Goal: Task Accomplishment & Management: Manage account settings

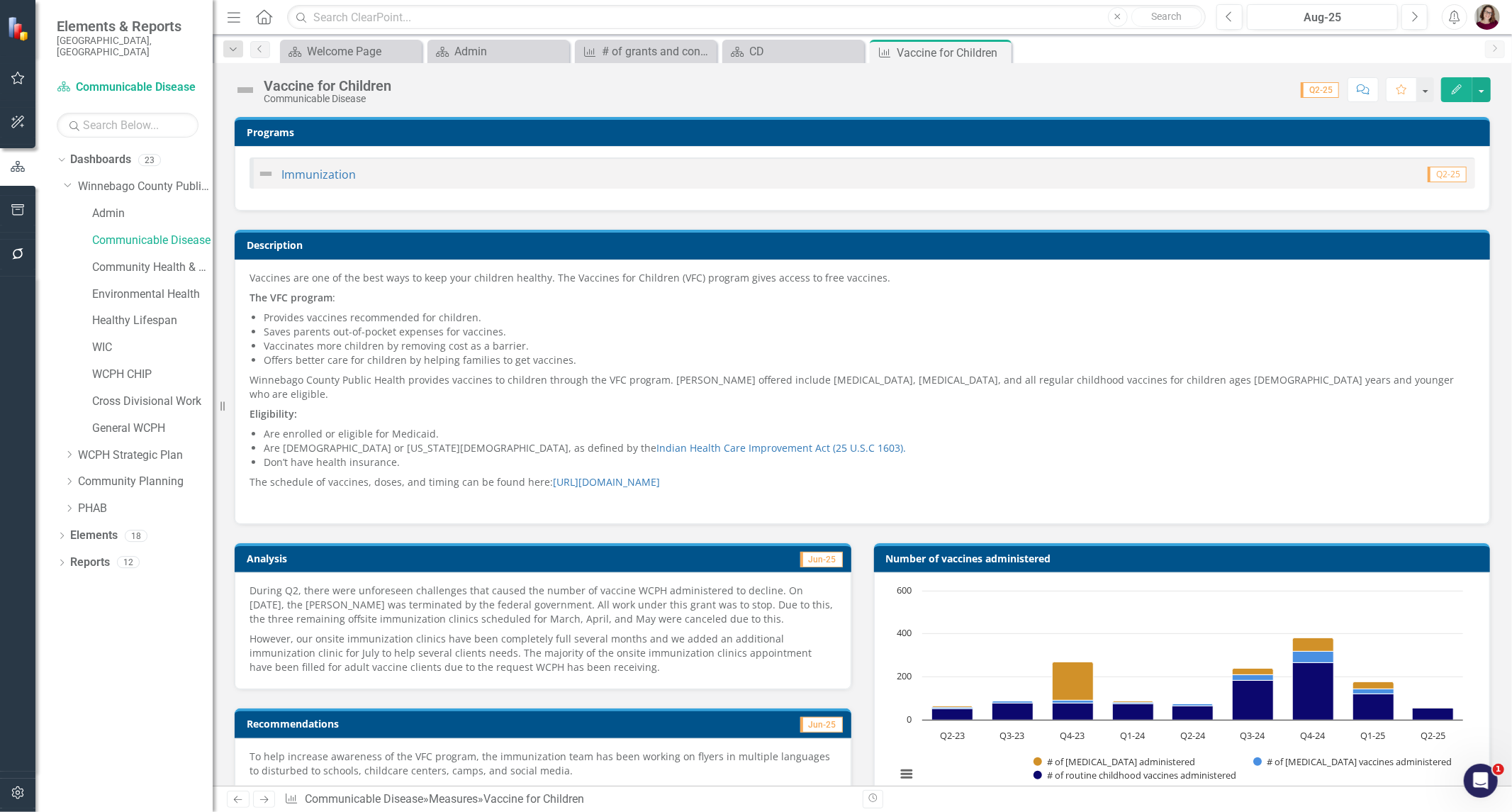
scroll to position [0, 6]
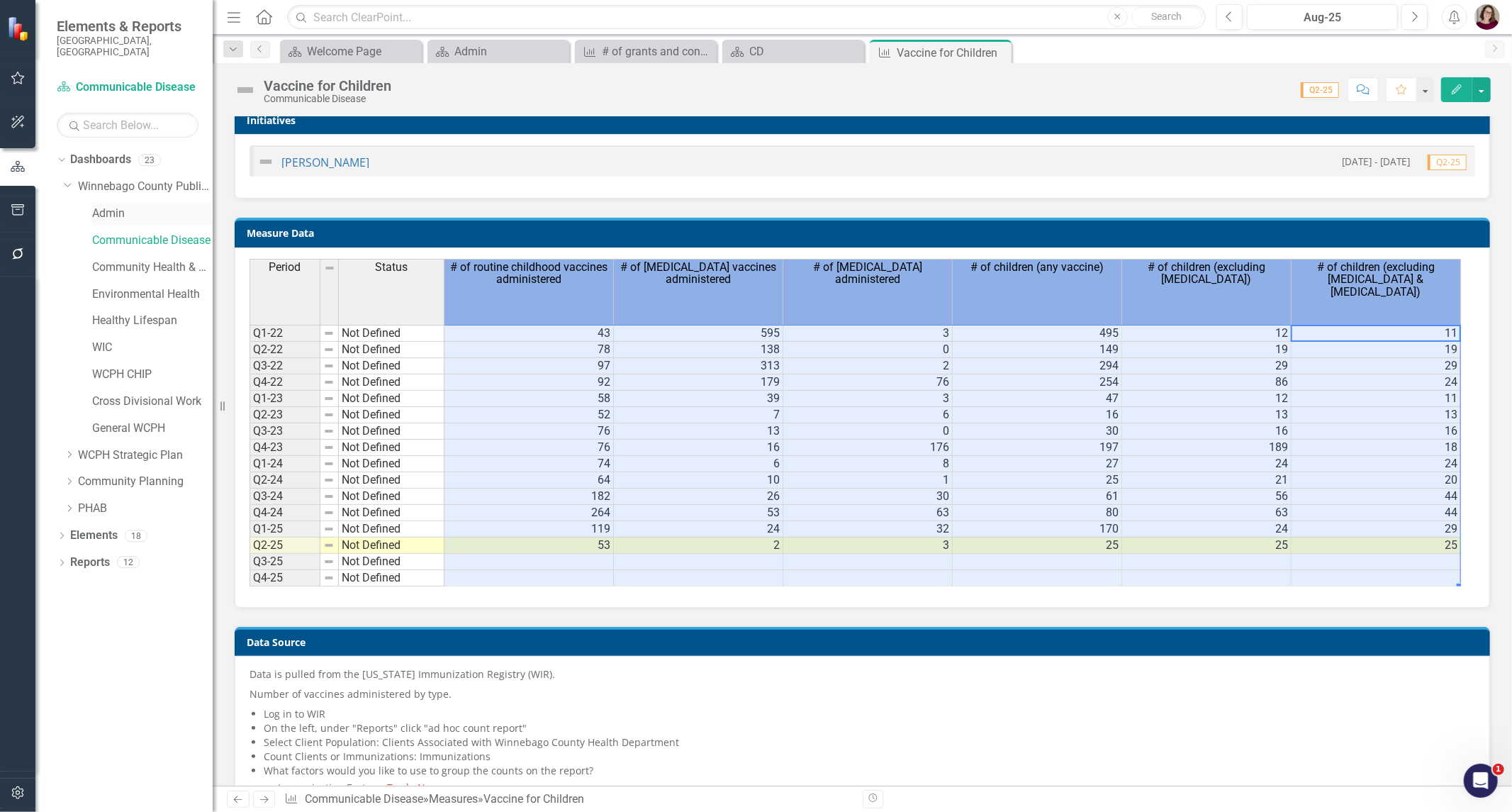
click at [111, 208] on link "Admin" at bounding box center [152, 214] width 121 height 16
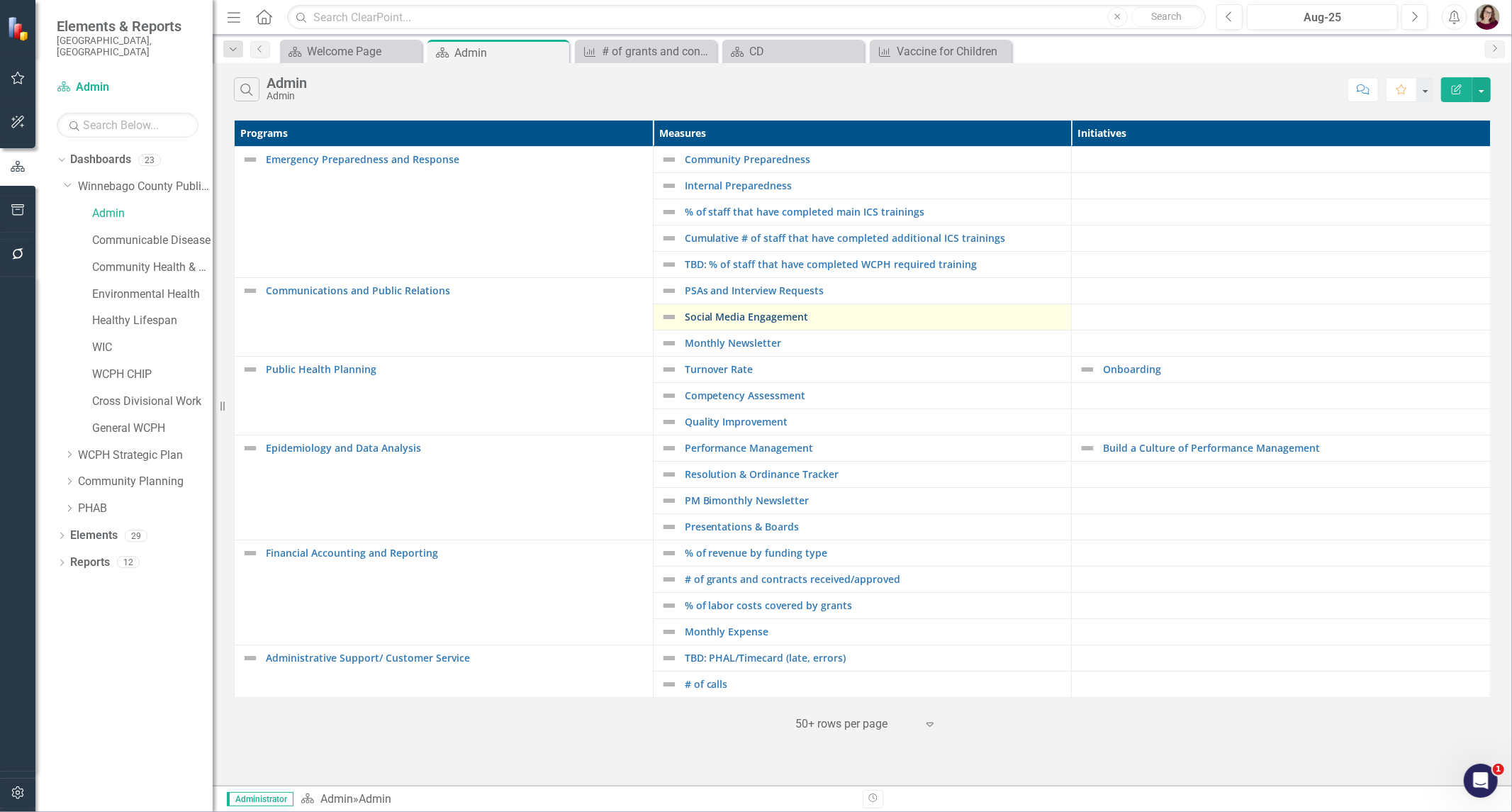
click at [707, 317] on link "Social Media Engagement" at bounding box center [874, 316] width 380 height 11
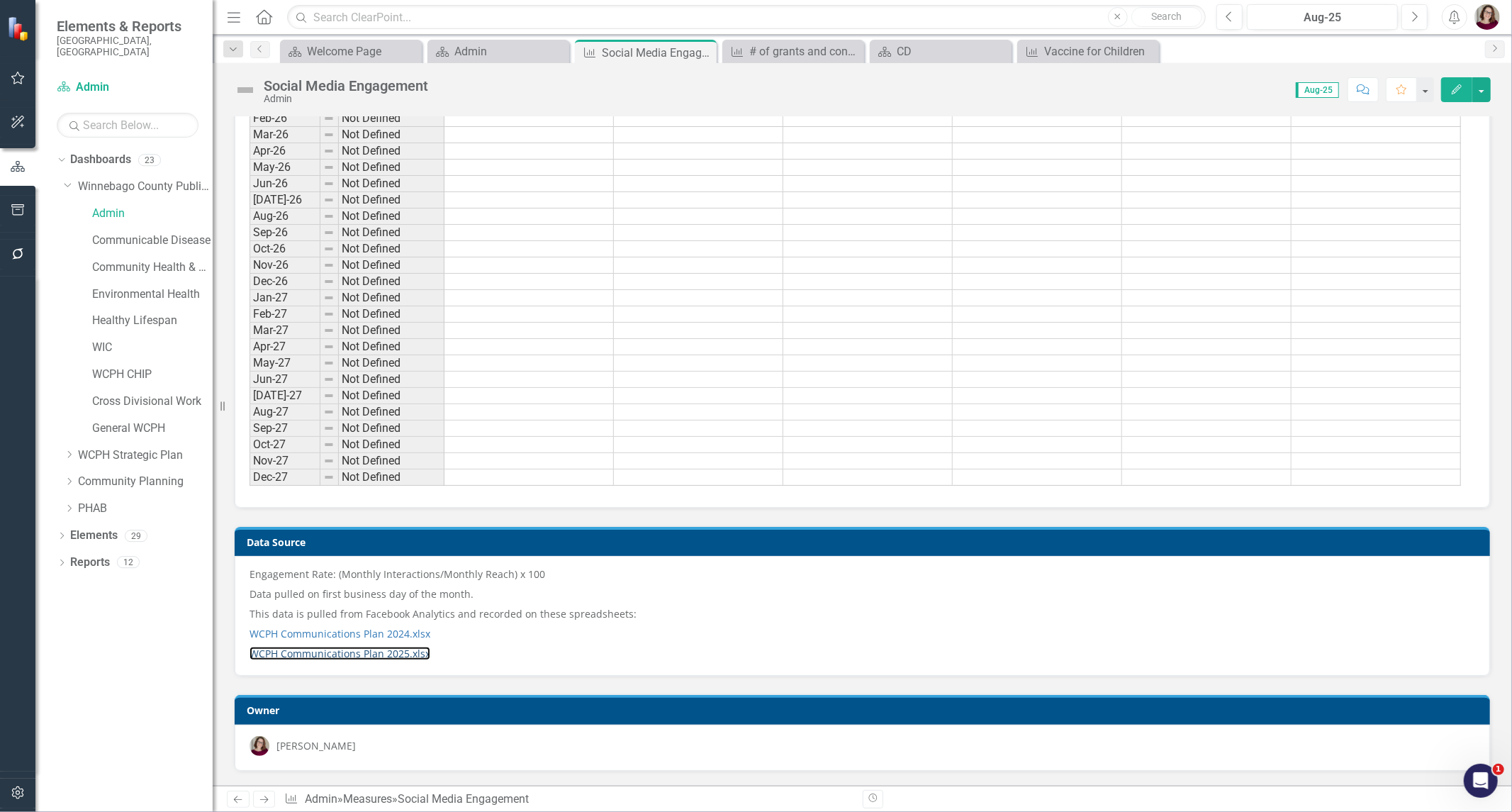
scroll to position [1021, 0]
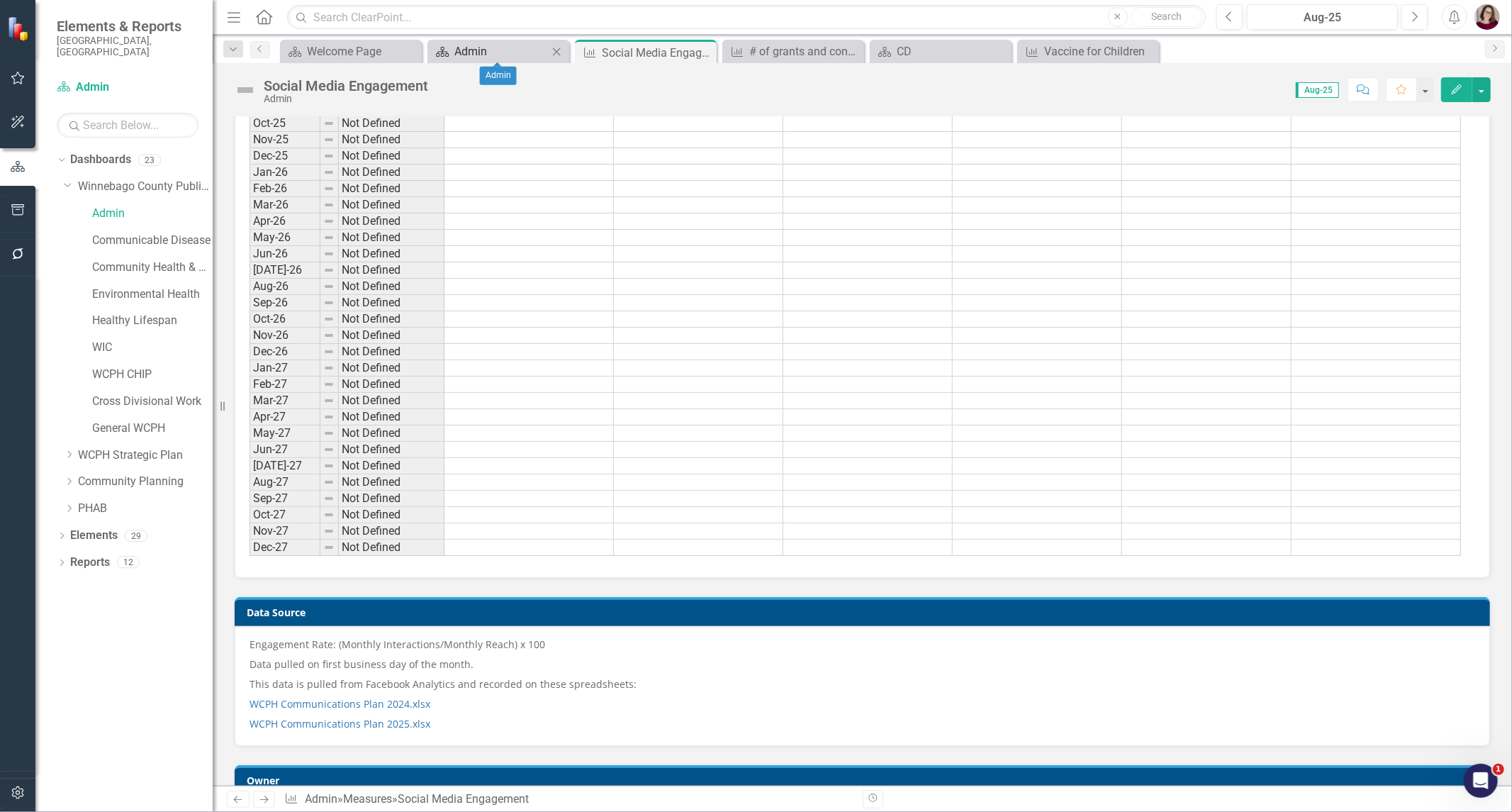
click at [524, 50] on div "Admin" at bounding box center [501, 51] width 94 height 18
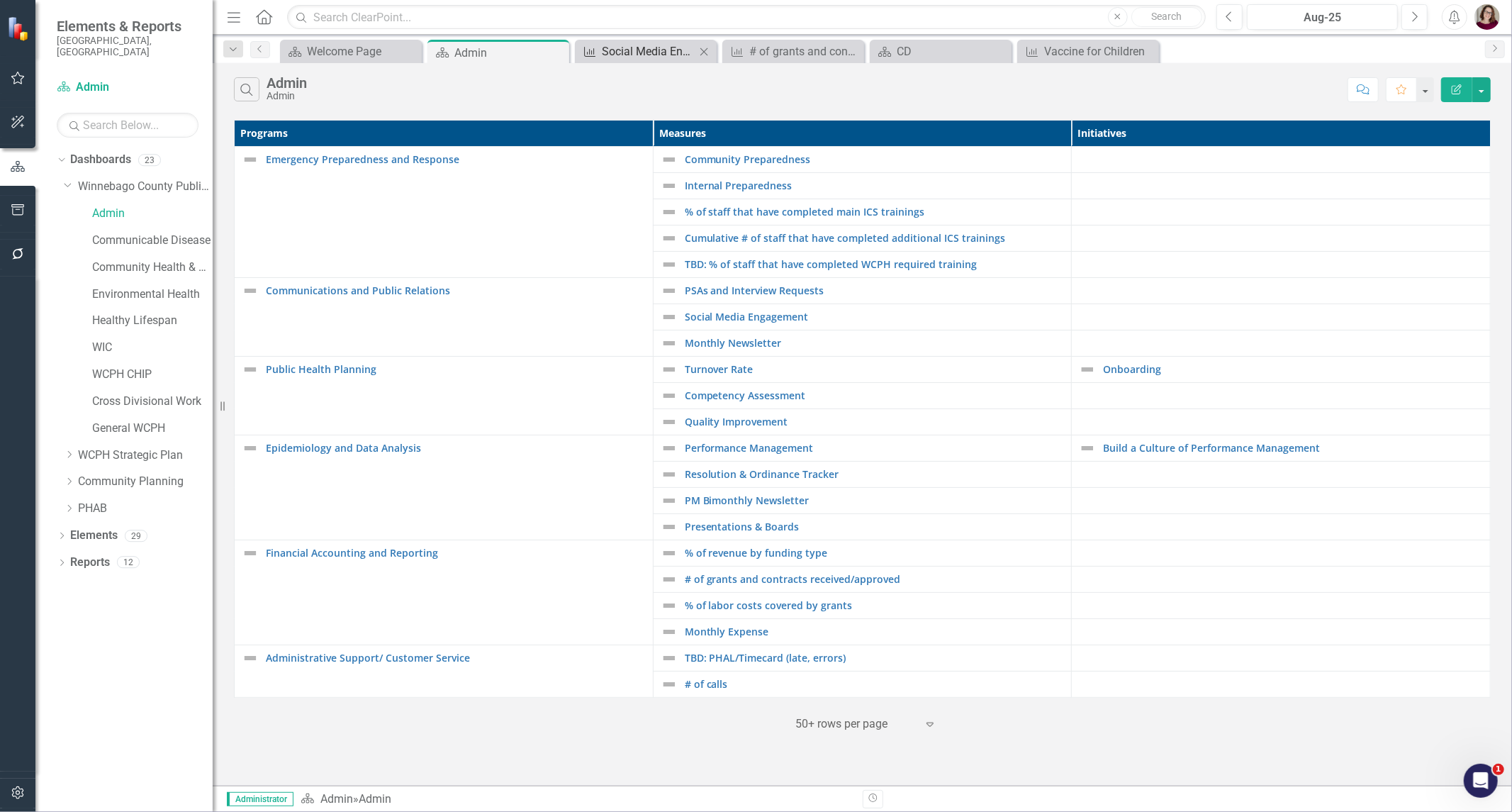
click at [611, 46] on div "Social Media Engagement" at bounding box center [649, 51] width 94 height 18
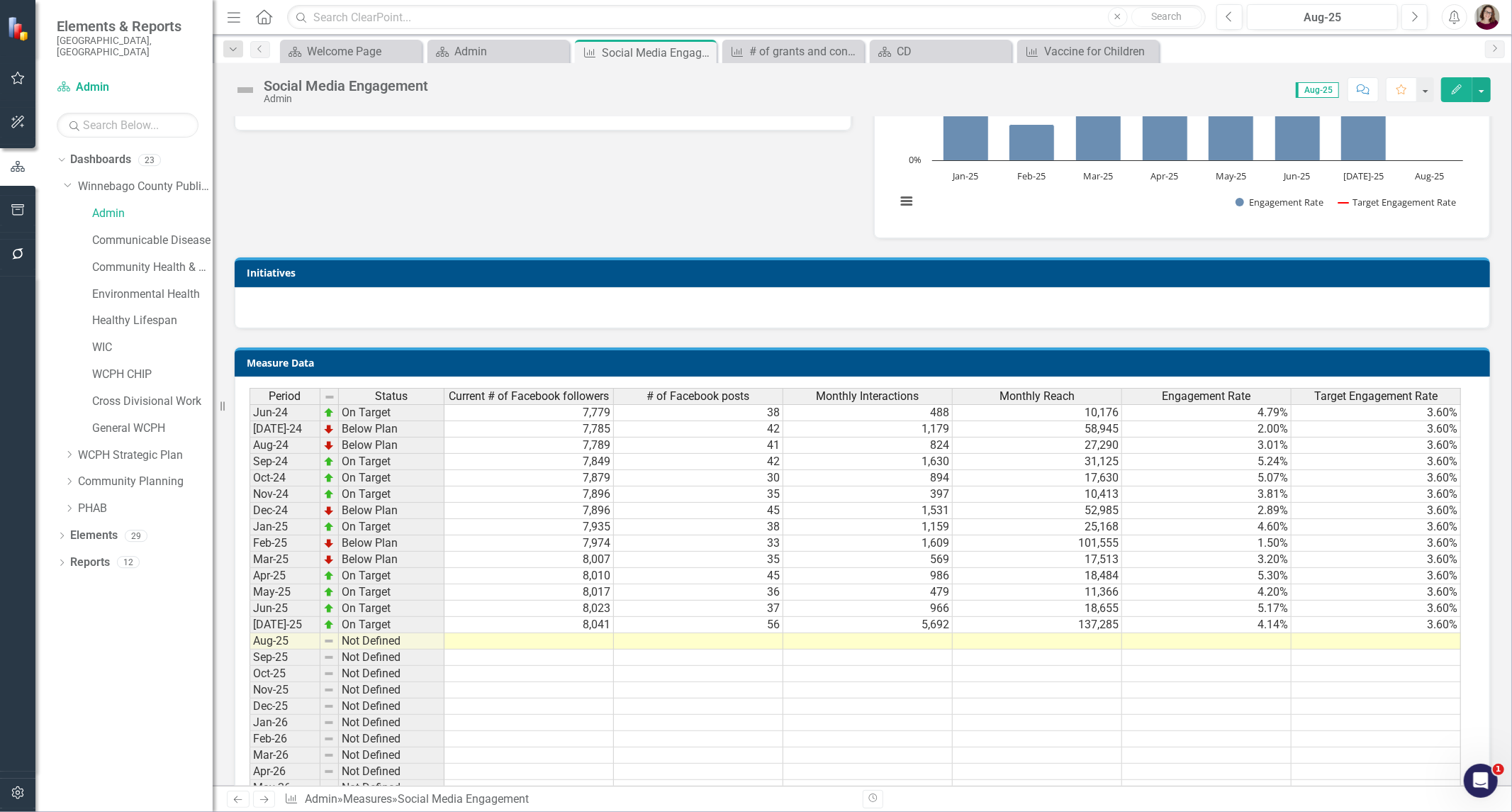
scroll to position [472, 0]
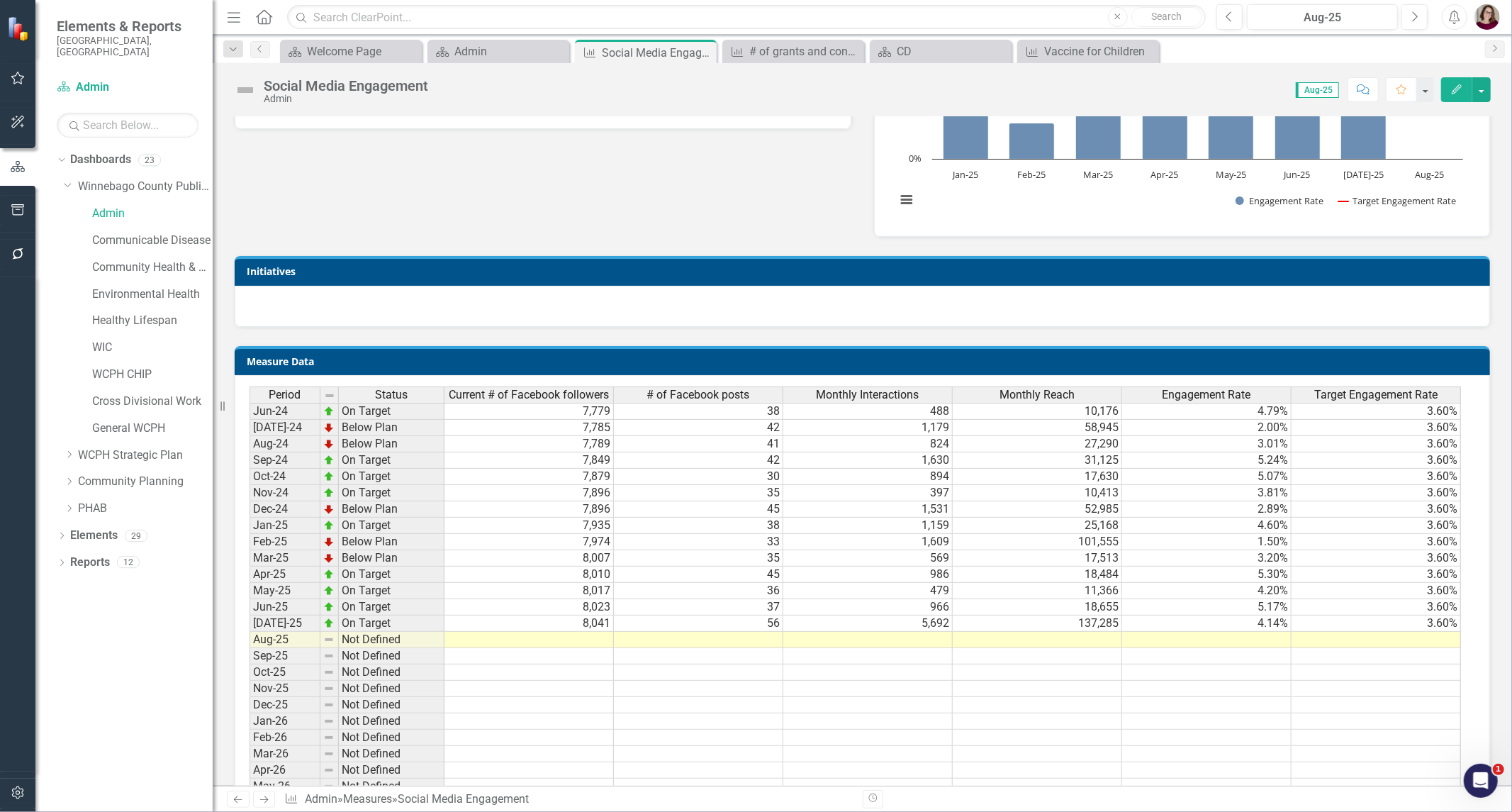
click at [571, 637] on td at bounding box center [528, 640] width 169 height 16
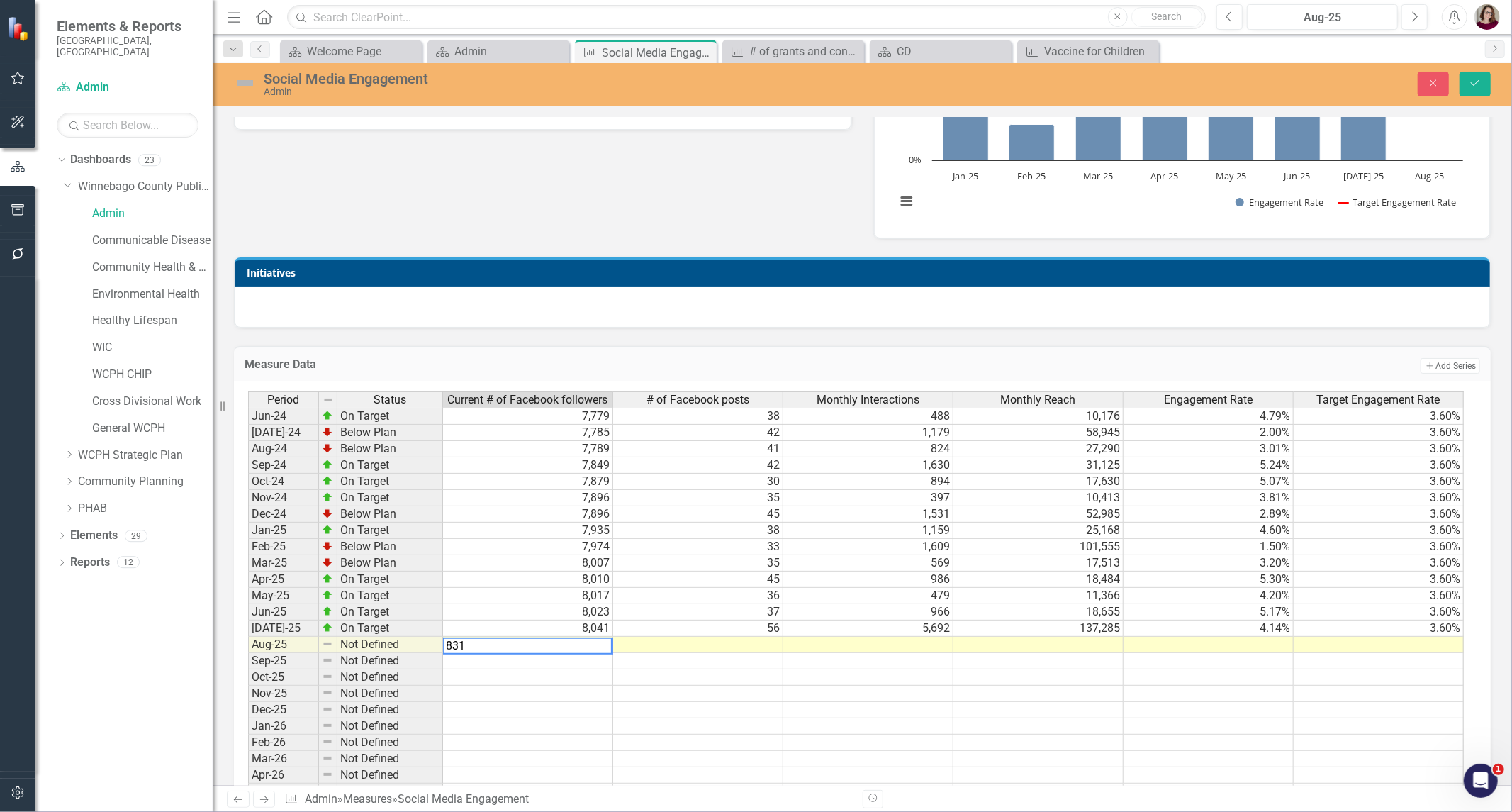
type textarea "8313"
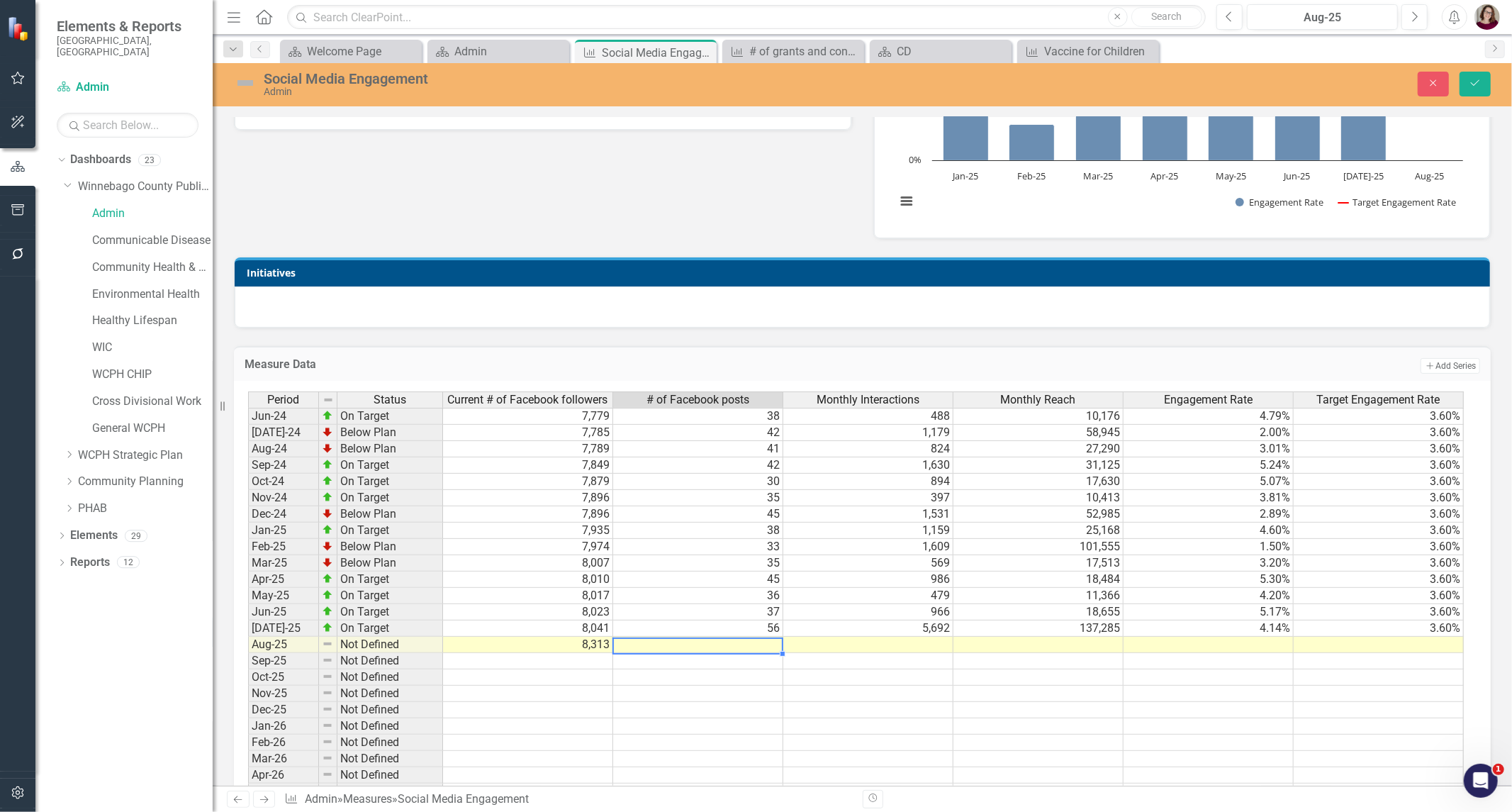
type textarea "60"
click at [891, 646] on td at bounding box center [868, 644] width 170 height 16
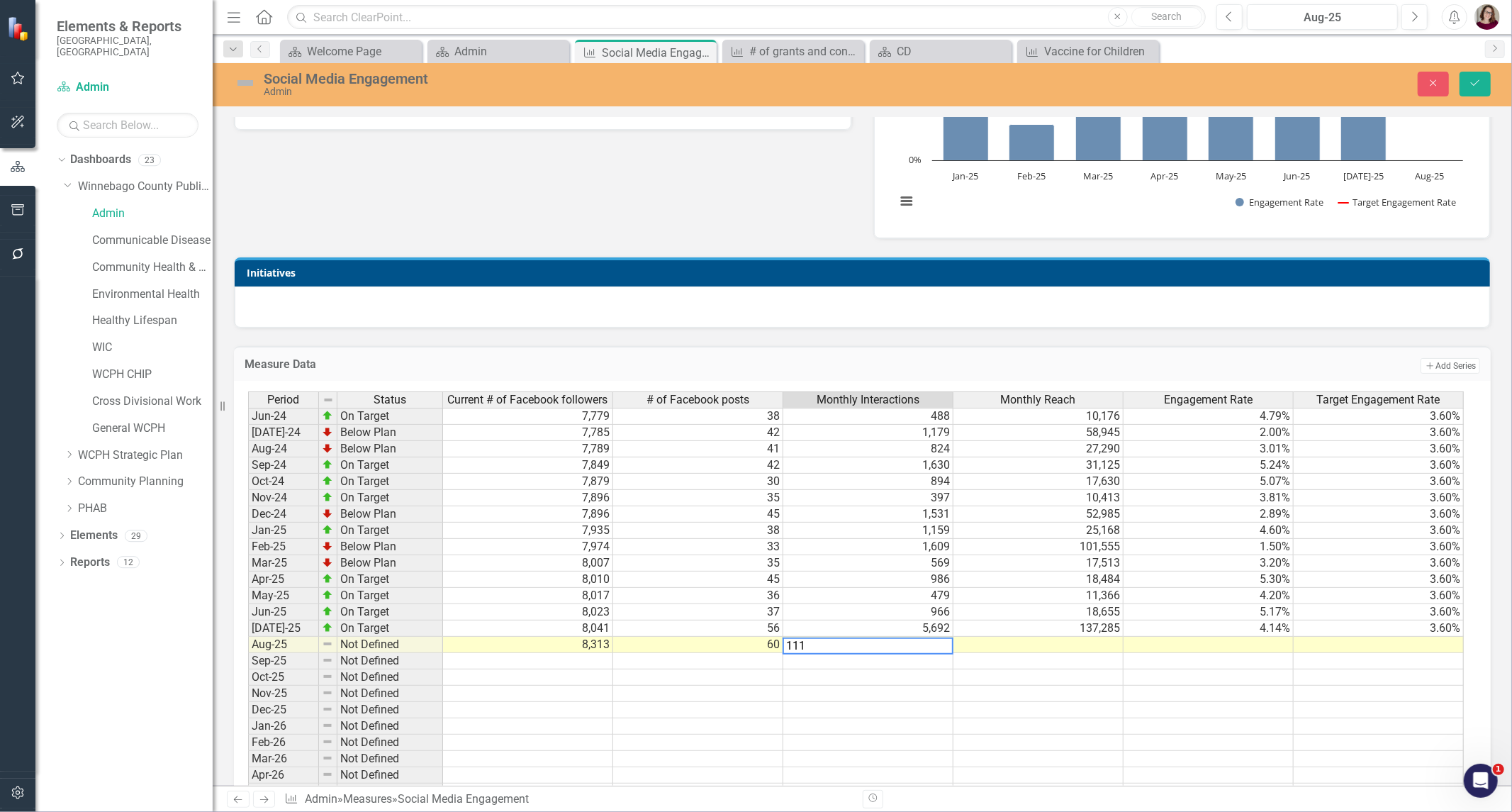
type textarea "1115"
type textarea "32965"
type textarea "3.38"
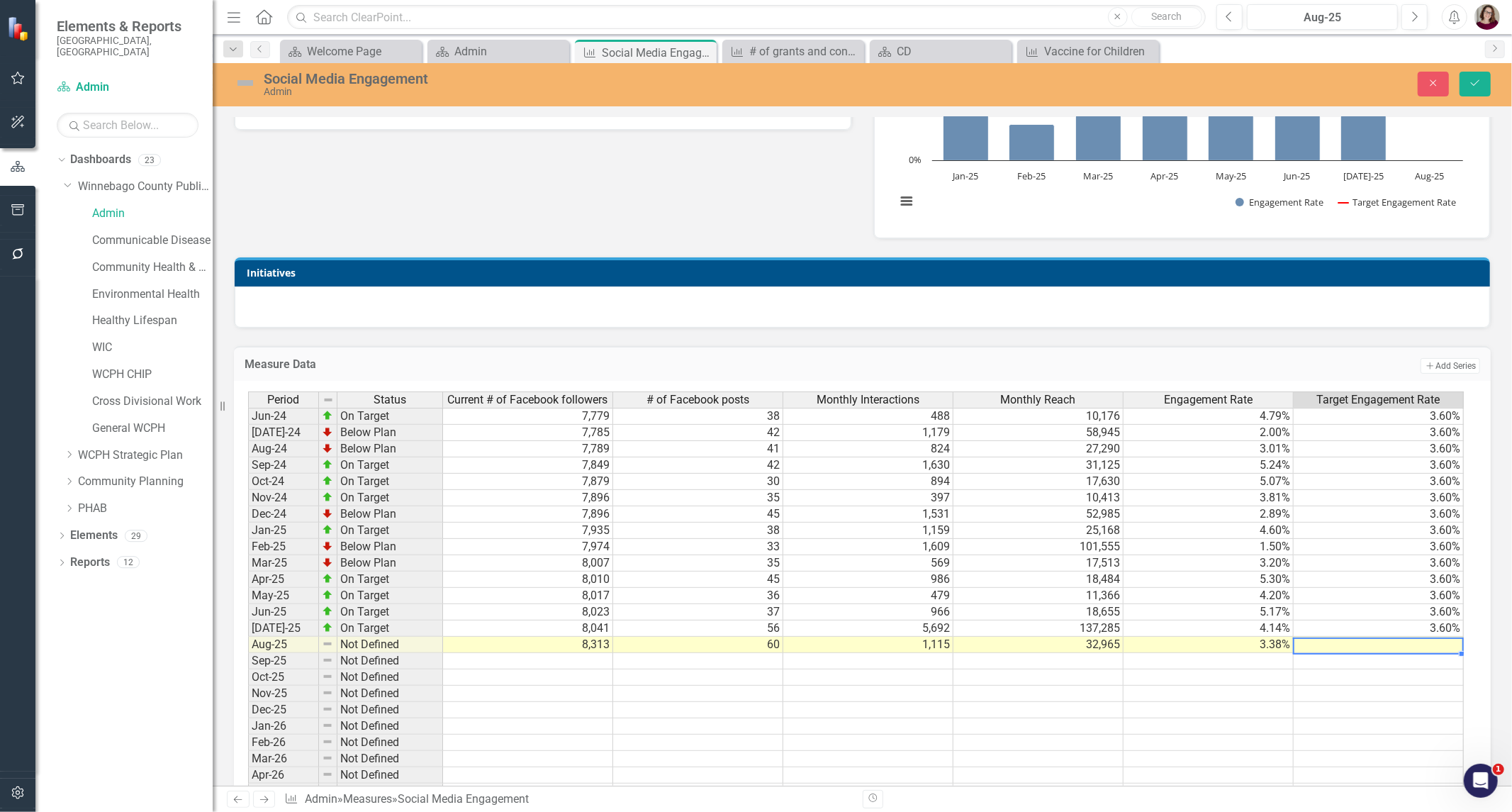
scroll to position [0, 8]
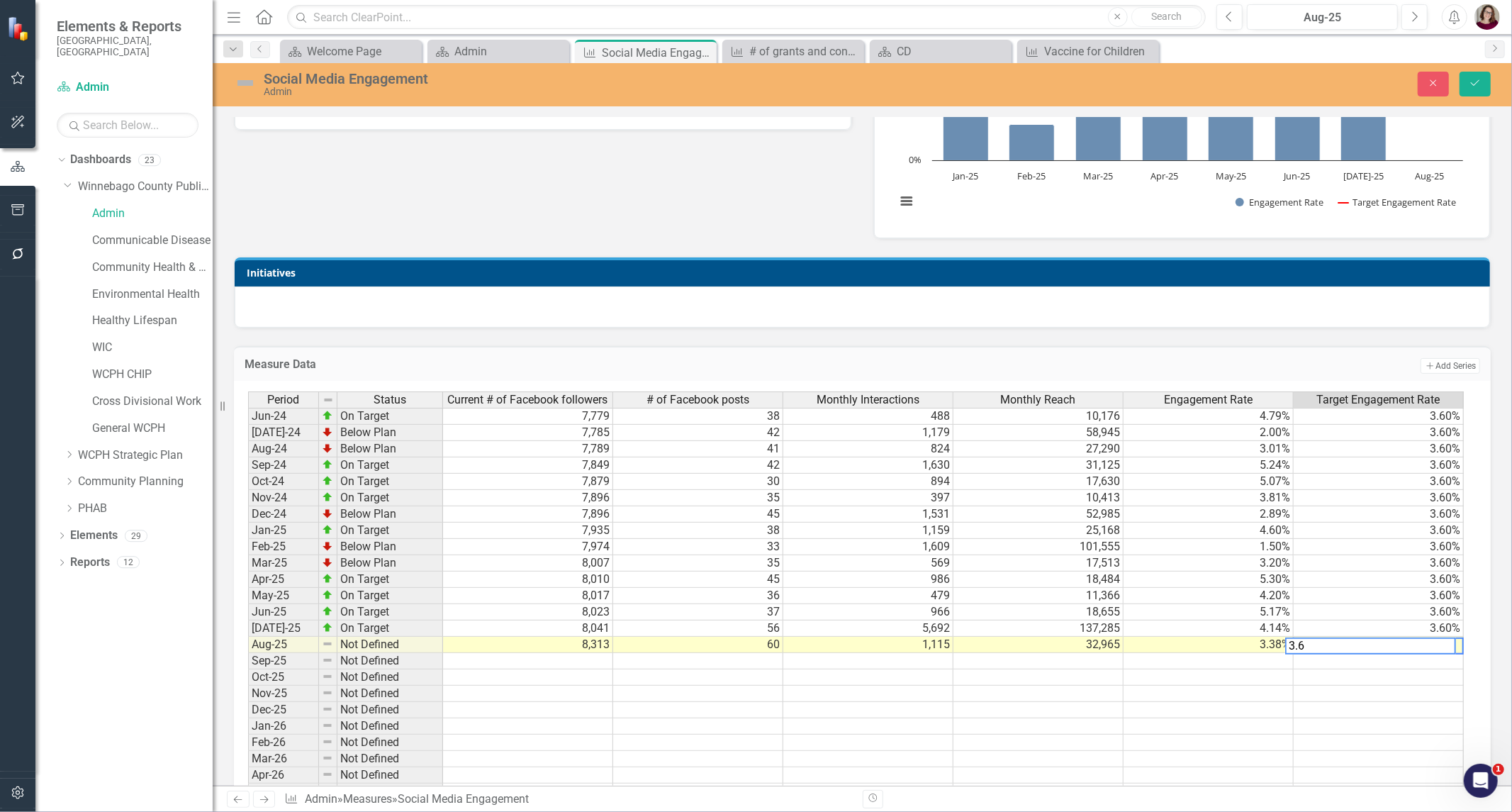
type textarea "3.60"
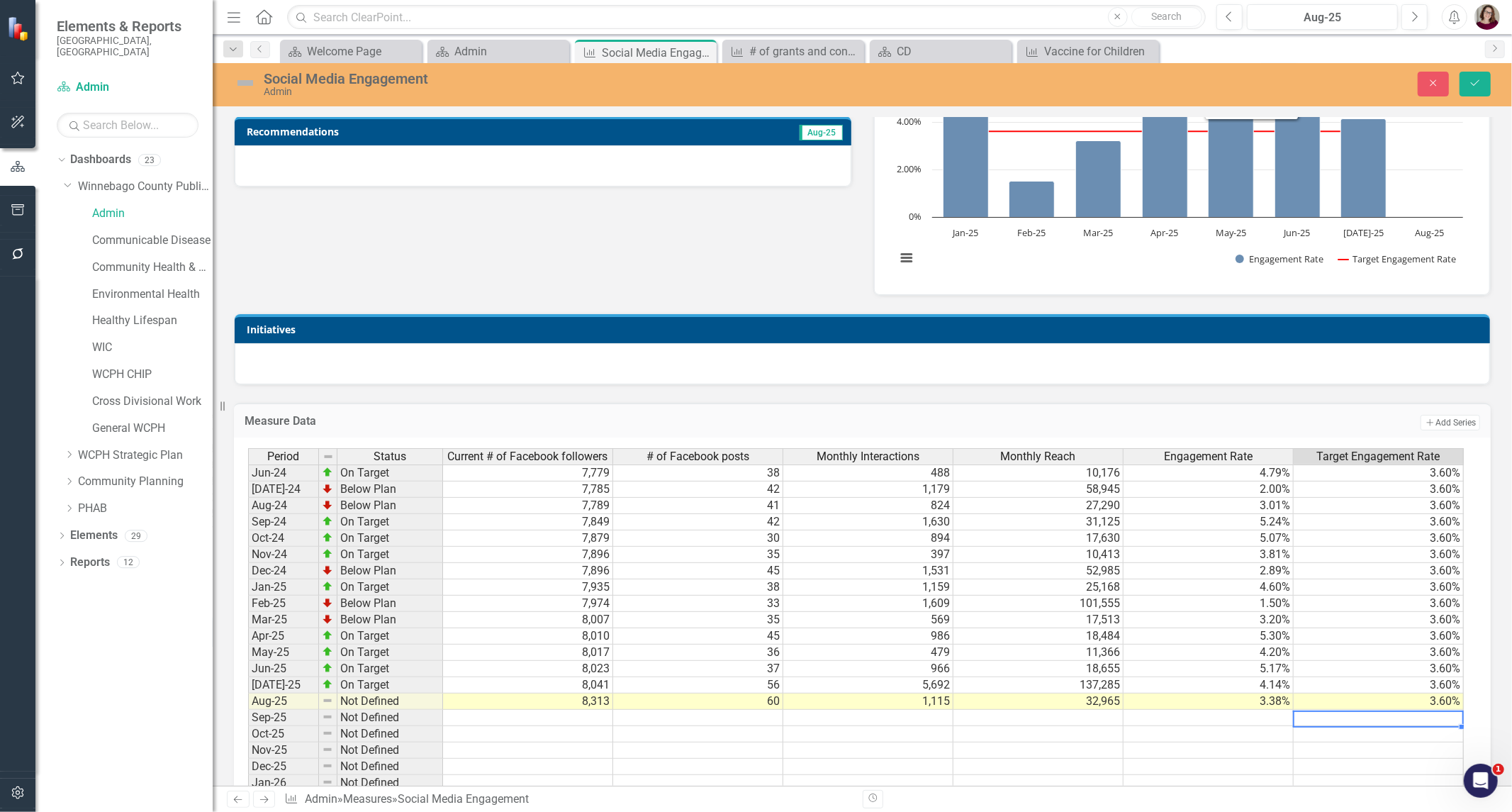
scroll to position [394, 0]
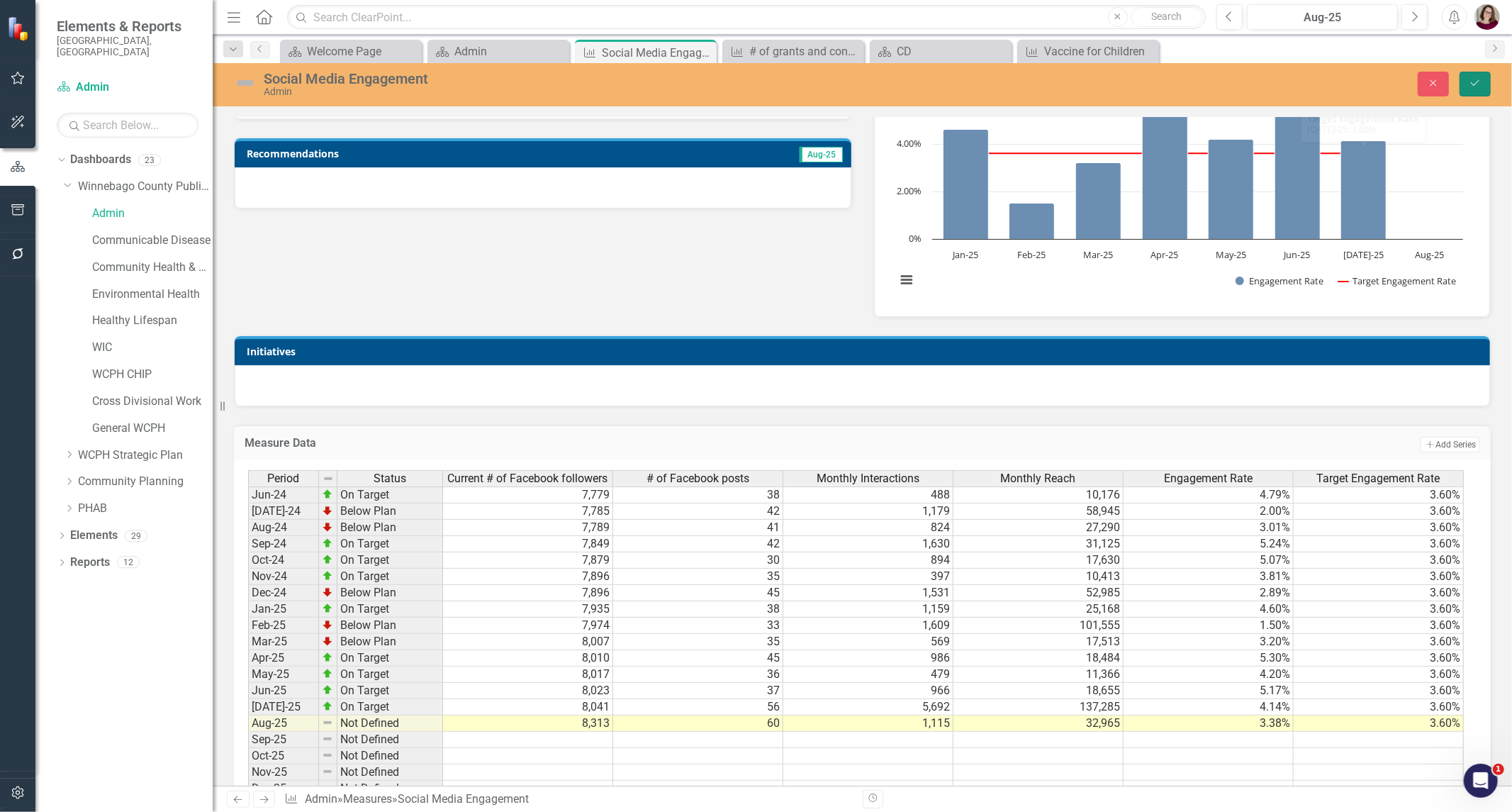
click at [1465, 87] on button "Save" at bounding box center [1475, 84] width 32 height 25
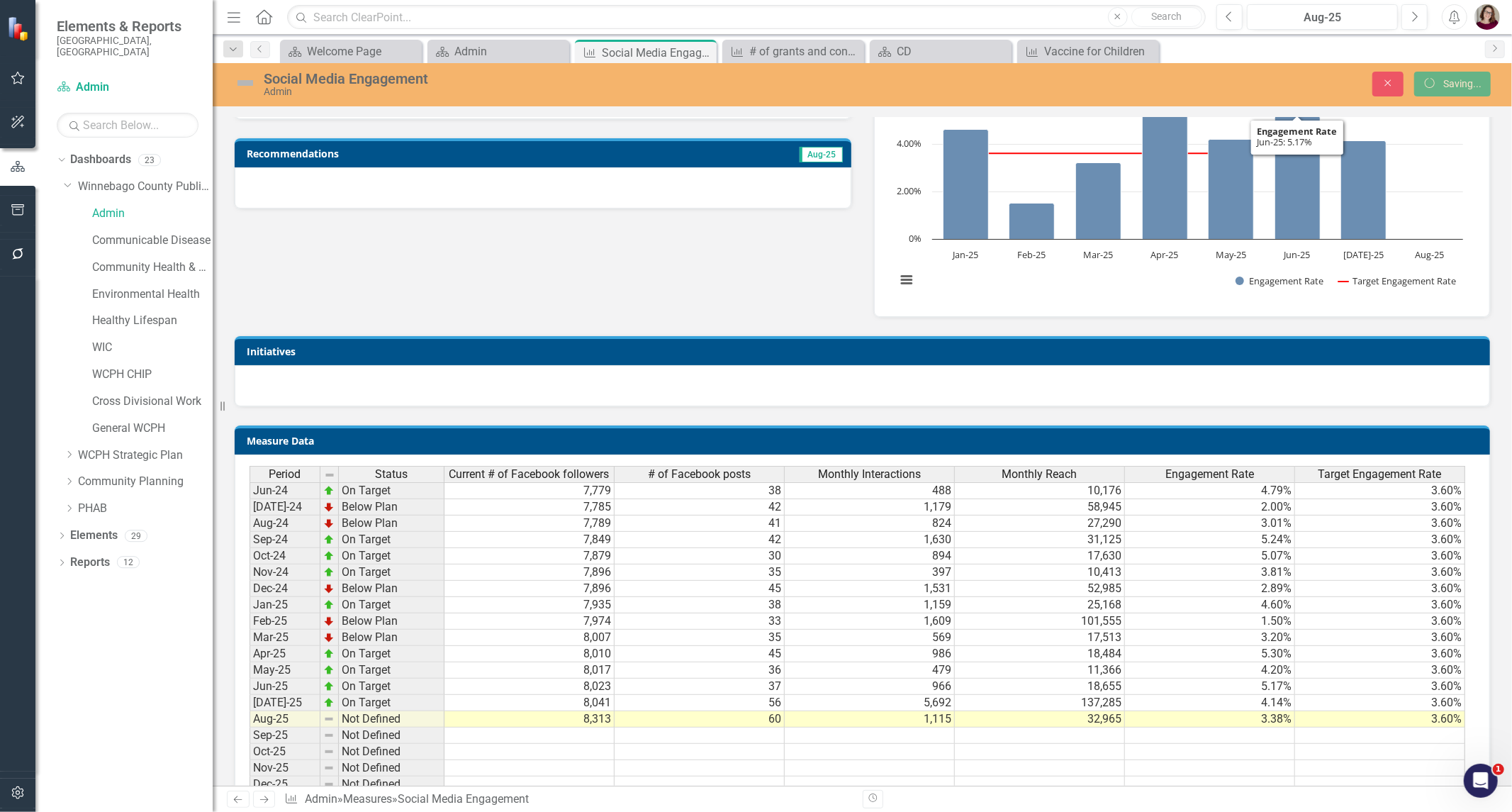
scroll to position [0, 0]
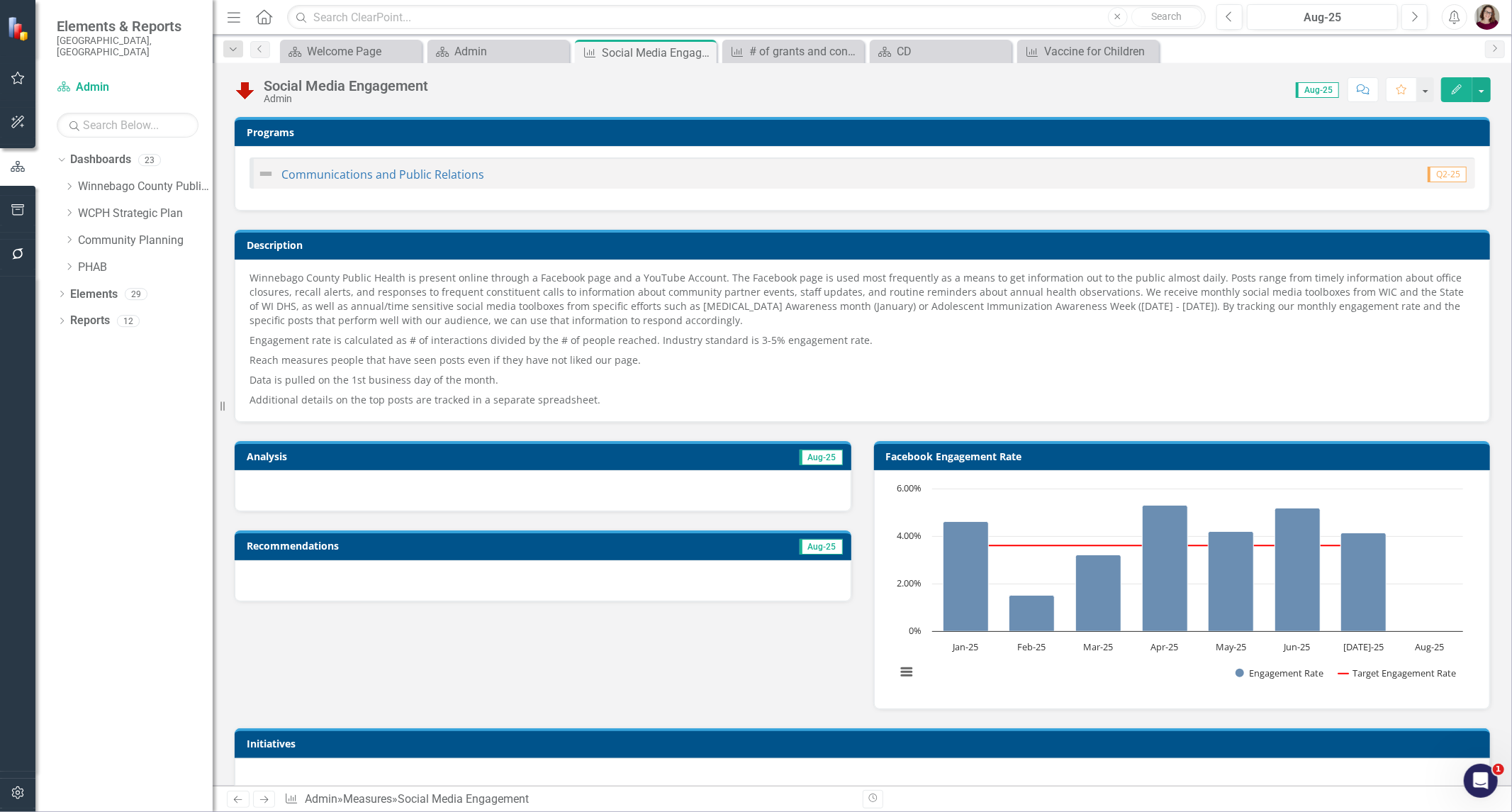
click at [700, 460] on td "Aug-25" at bounding box center [686, 458] width 313 height 21
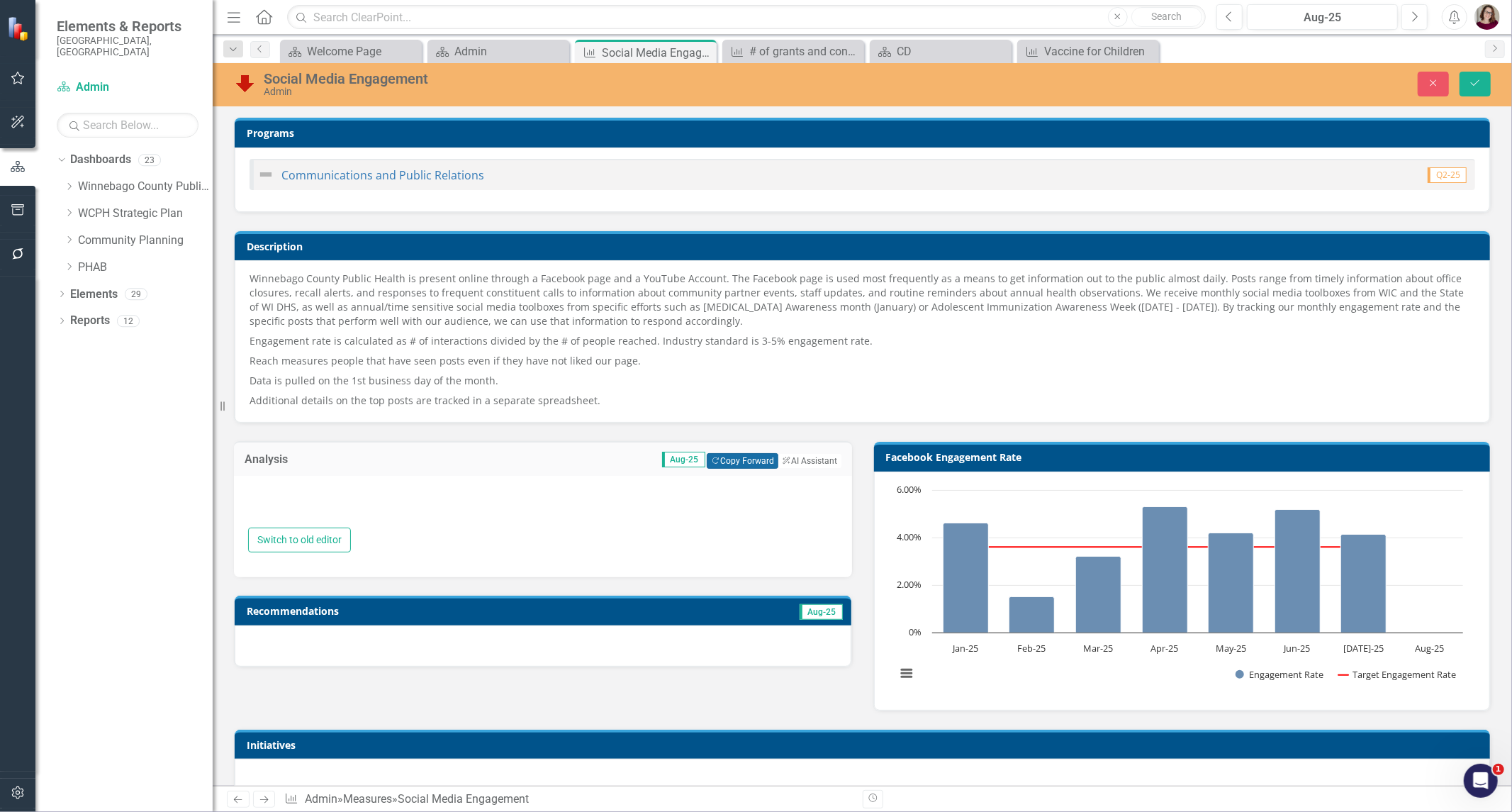
click at [740, 461] on button "Copy Forward Copy Forward" at bounding box center [742, 461] width 72 height 15
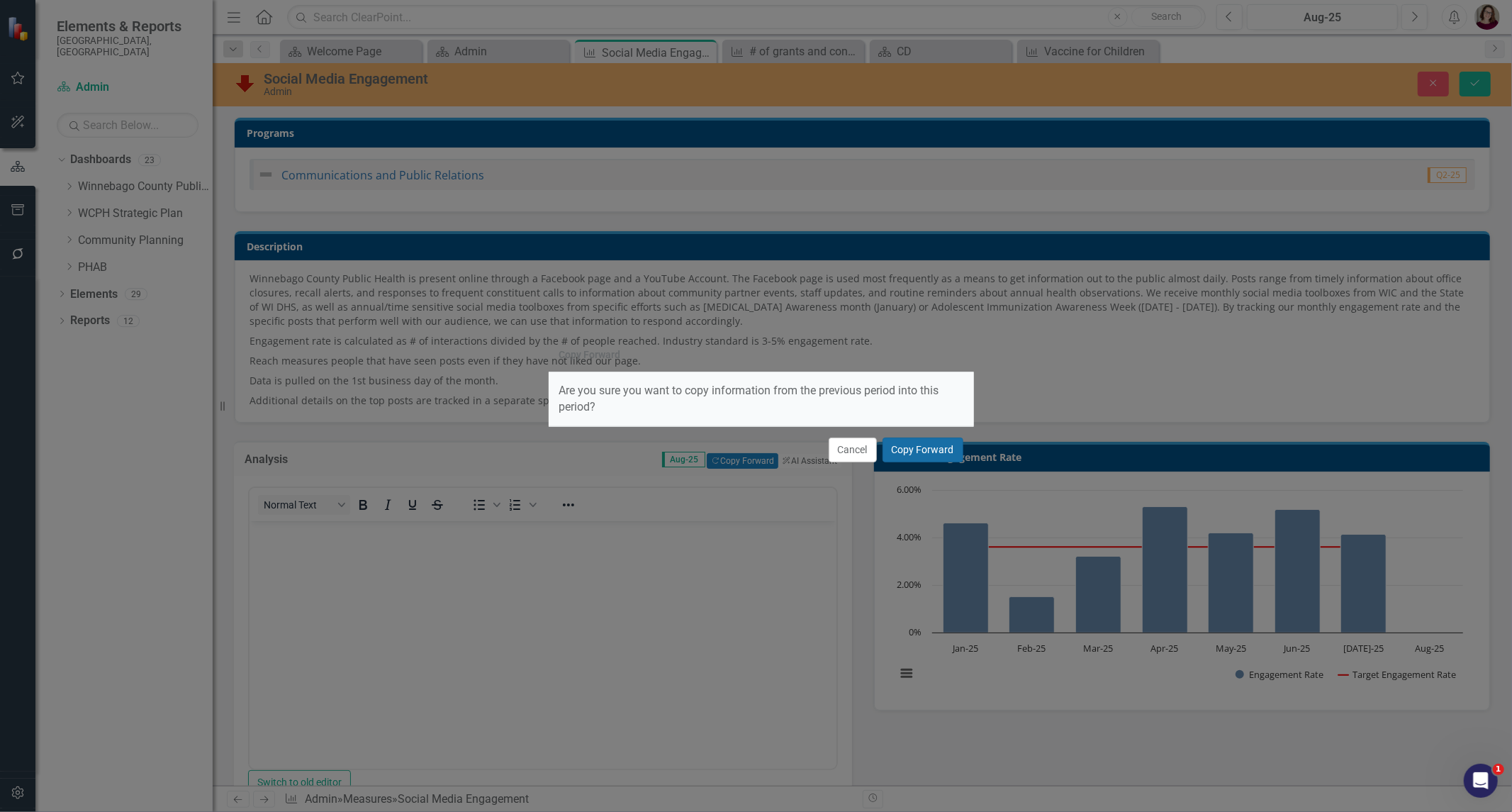
click at [898, 449] on button "Copy Forward" at bounding box center [923, 450] width 80 height 25
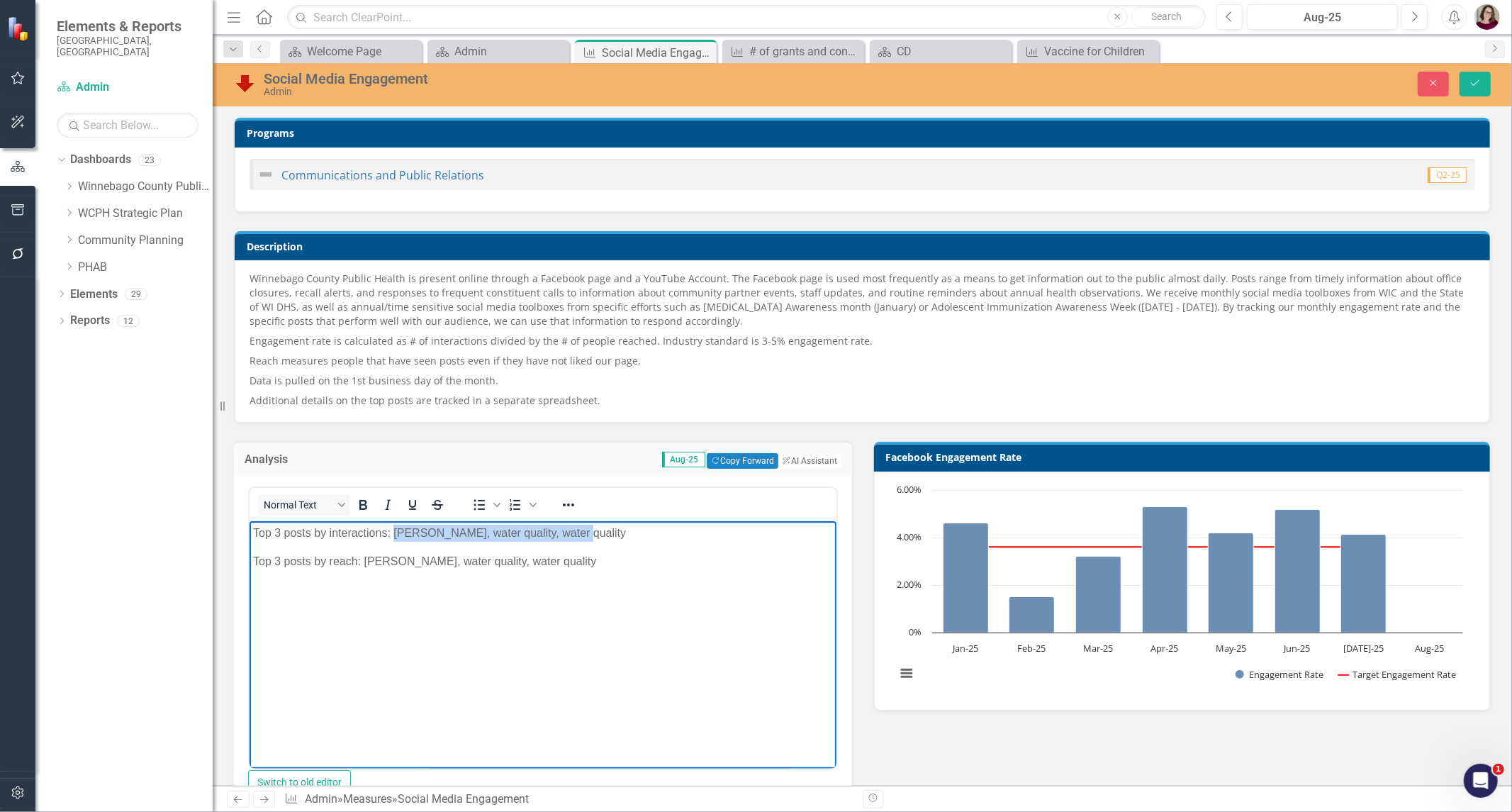
drag, startPoint x: 587, startPoint y: 531, endPoint x: 395, endPoint y: 530, distance: 192.0
click at [395, 530] on p "Top 3 posts by interactions: [PERSON_NAME], water quality, water quality" at bounding box center [543, 532] width 580 height 17
click at [400, 530] on p "Top 3 posts by interactions: Vaccines, water quality" at bounding box center [543, 532] width 580 height 17
click at [554, 532] on p "Top 3 posts by interactions: vaccines, water quality" at bounding box center [543, 532] width 580 height 17
drag, startPoint x: 410, startPoint y: 562, endPoint x: 366, endPoint y: 560, distance: 44.0
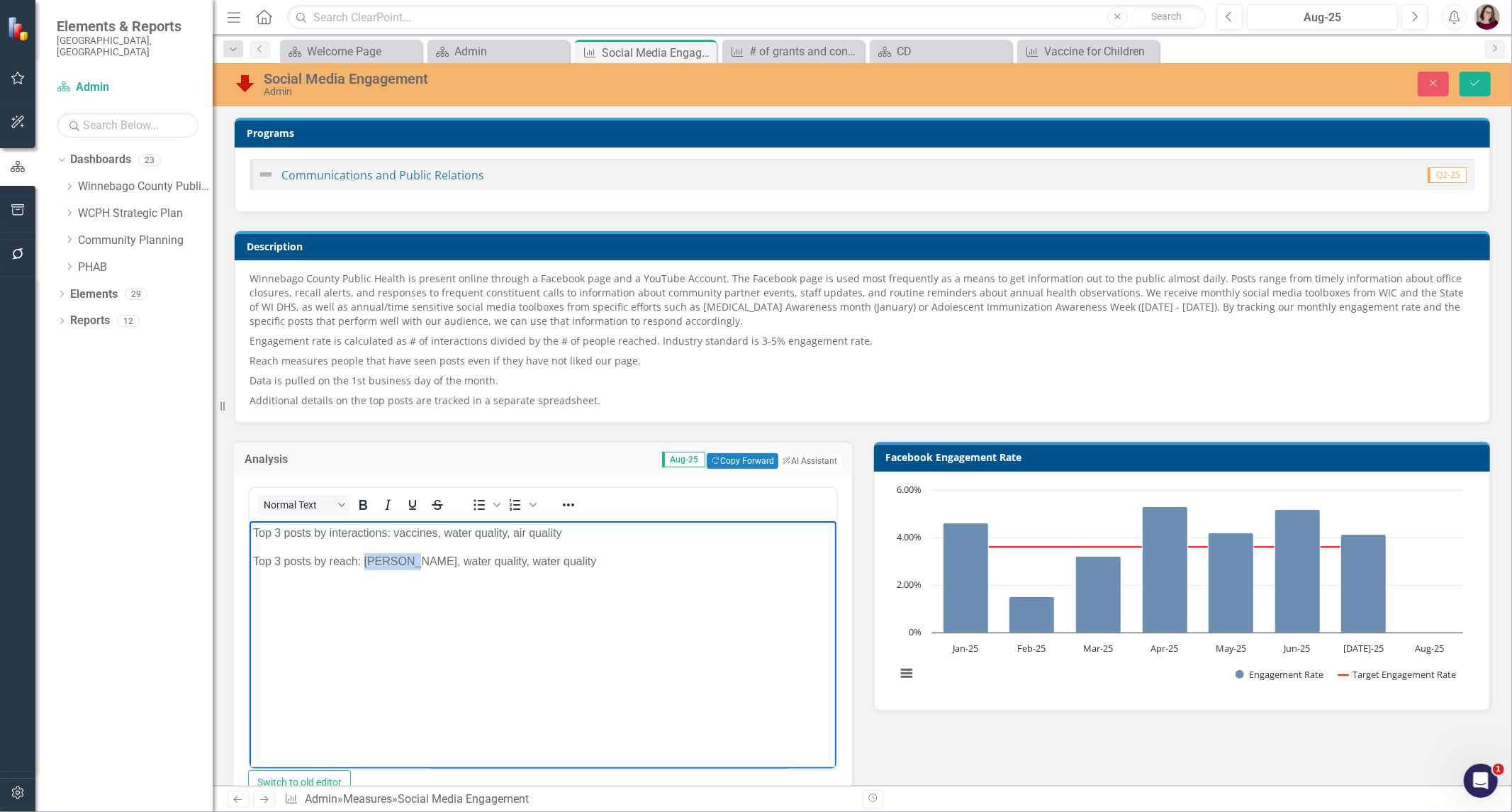
click at [366, 560] on p "Top 3 posts by reach: [PERSON_NAME], water quality, water quality" at bounding box center [543, 561] width 580 height 17
drag, startPoint x: 528, startPoint y: 562, endPoint x: 434, endPoint y: 562, distance: 94.0
click at [434, 562] on p "Top 3 posts by reach: water quality, water quality" at bounding box center [543, 561] width 580 height 17
click at [501, 565] on p "Top 3 posts by reach: water quality, vaccines," at bounding box center [543, 561] width 580 height 17
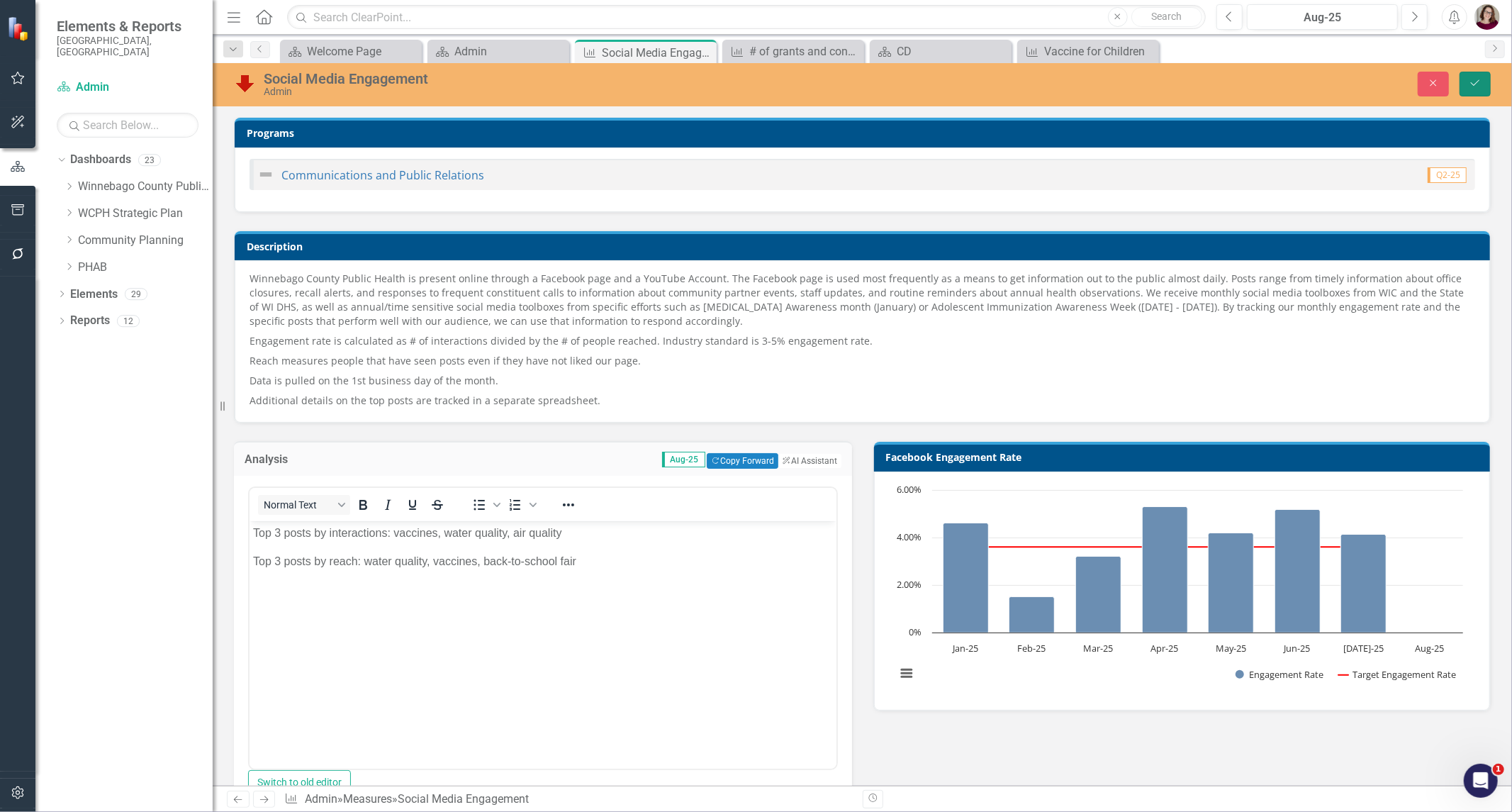
click at [1477, 83] on icon "Save" at bounding box center [1474, 82] width 12 height 10
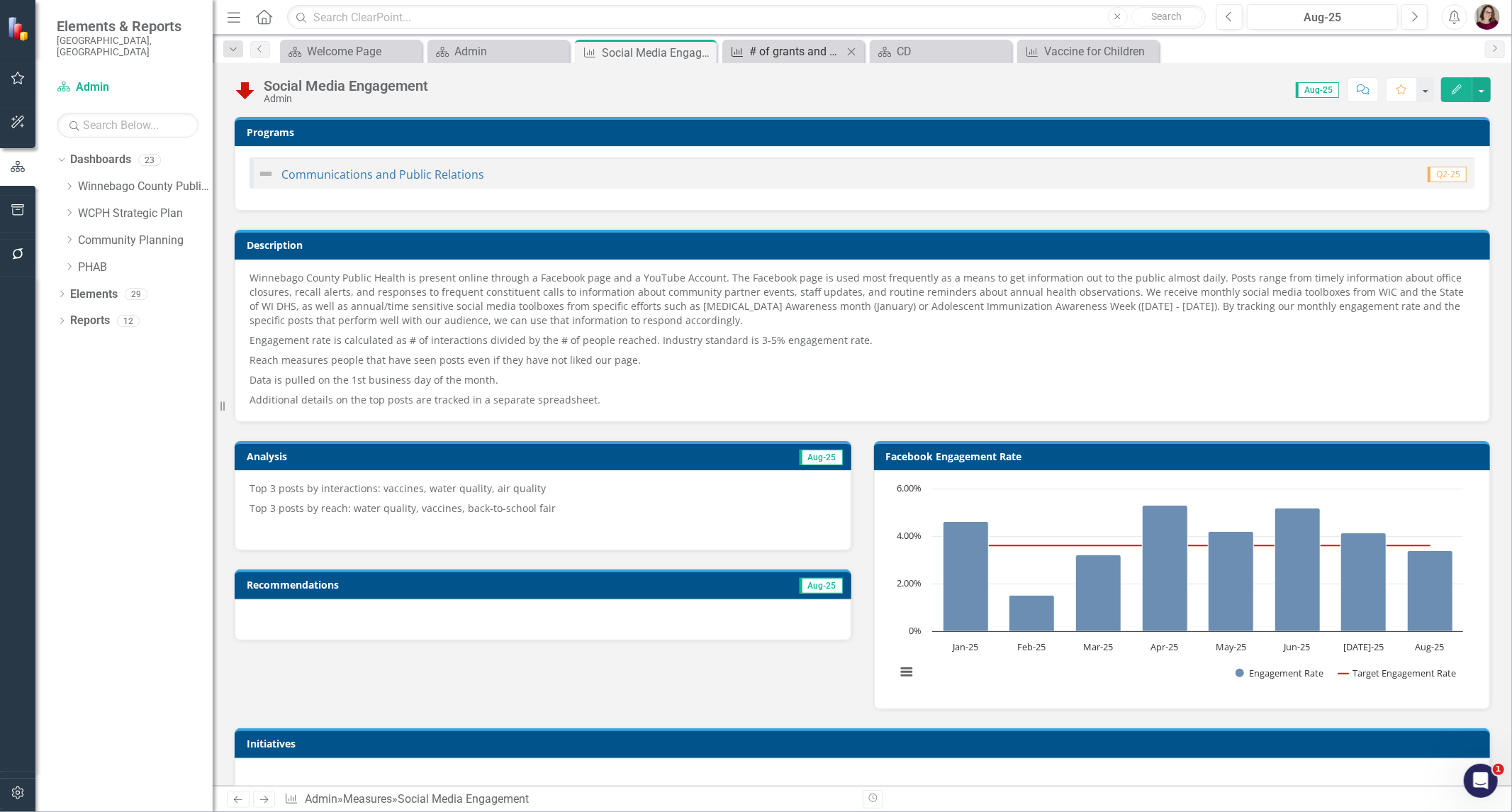
click at [808, 48] on div "# of grants and contracts received/approved" at bounding box center [796, 51] width 94 height 18
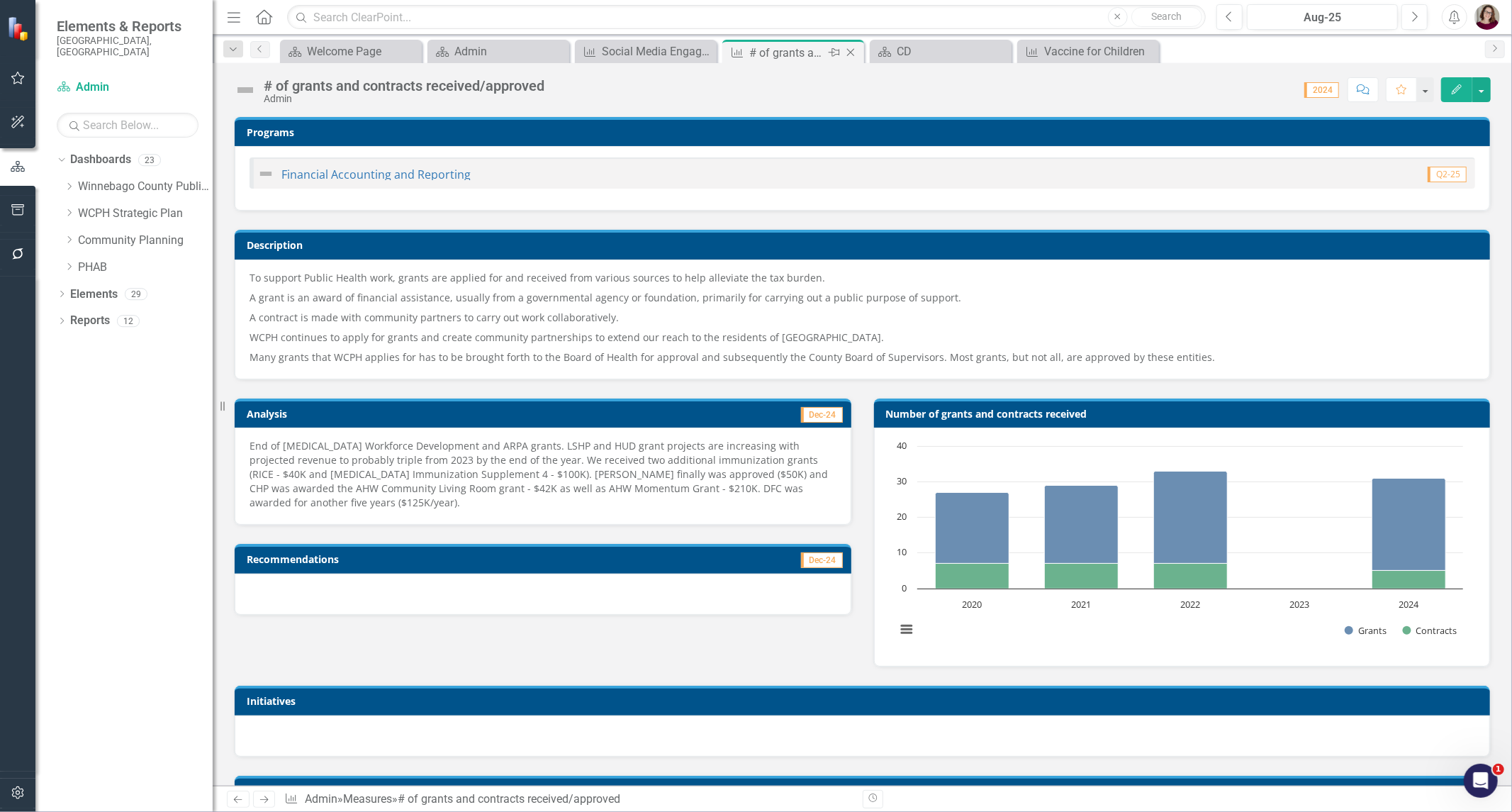
click at [849, 50] on icon "Close" at bounding box center [850, 53] width 14 height 11
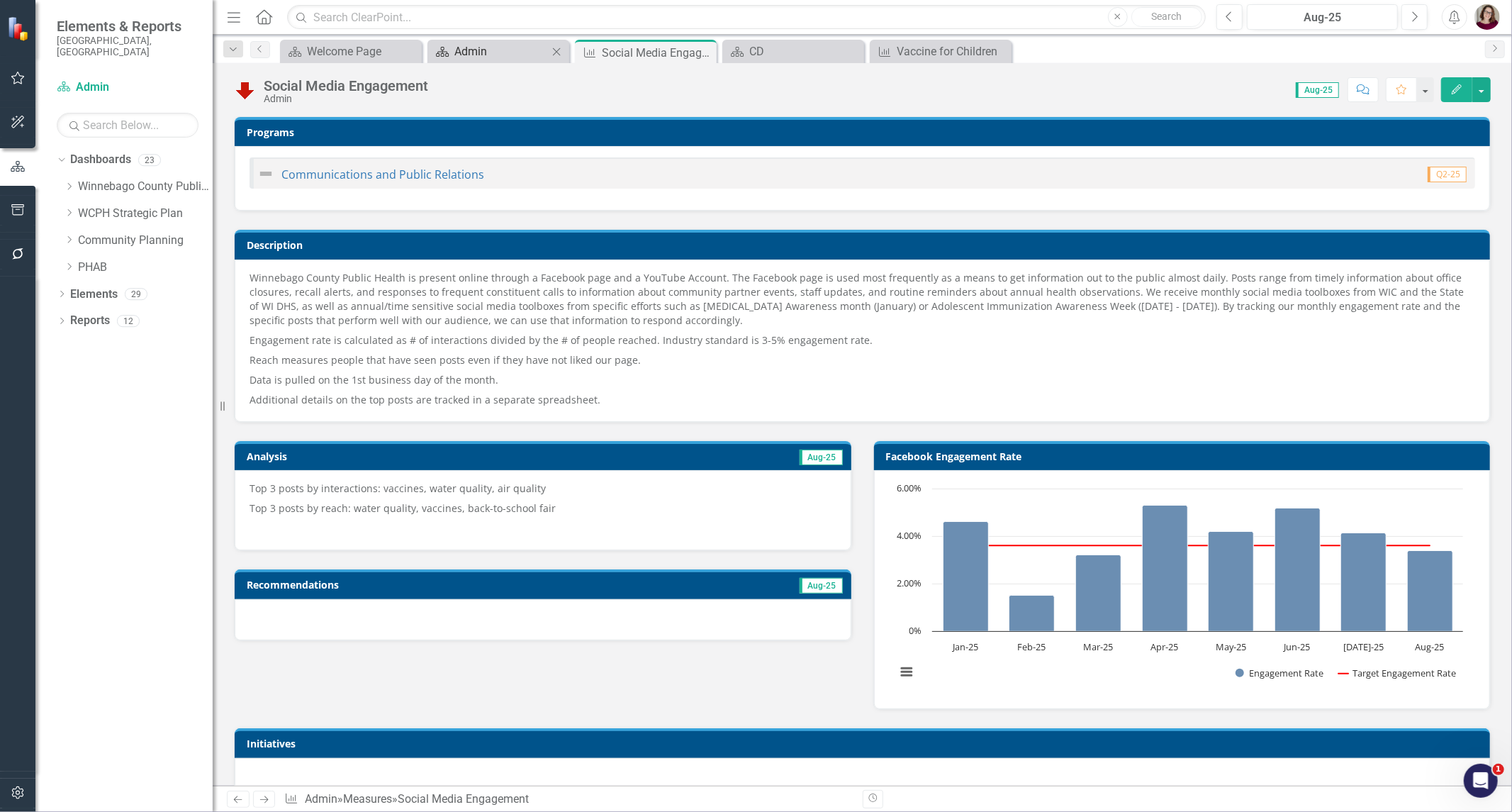
click at [512, 47] on div "Admin" at bounding box center [501, 51] width 94 height 18
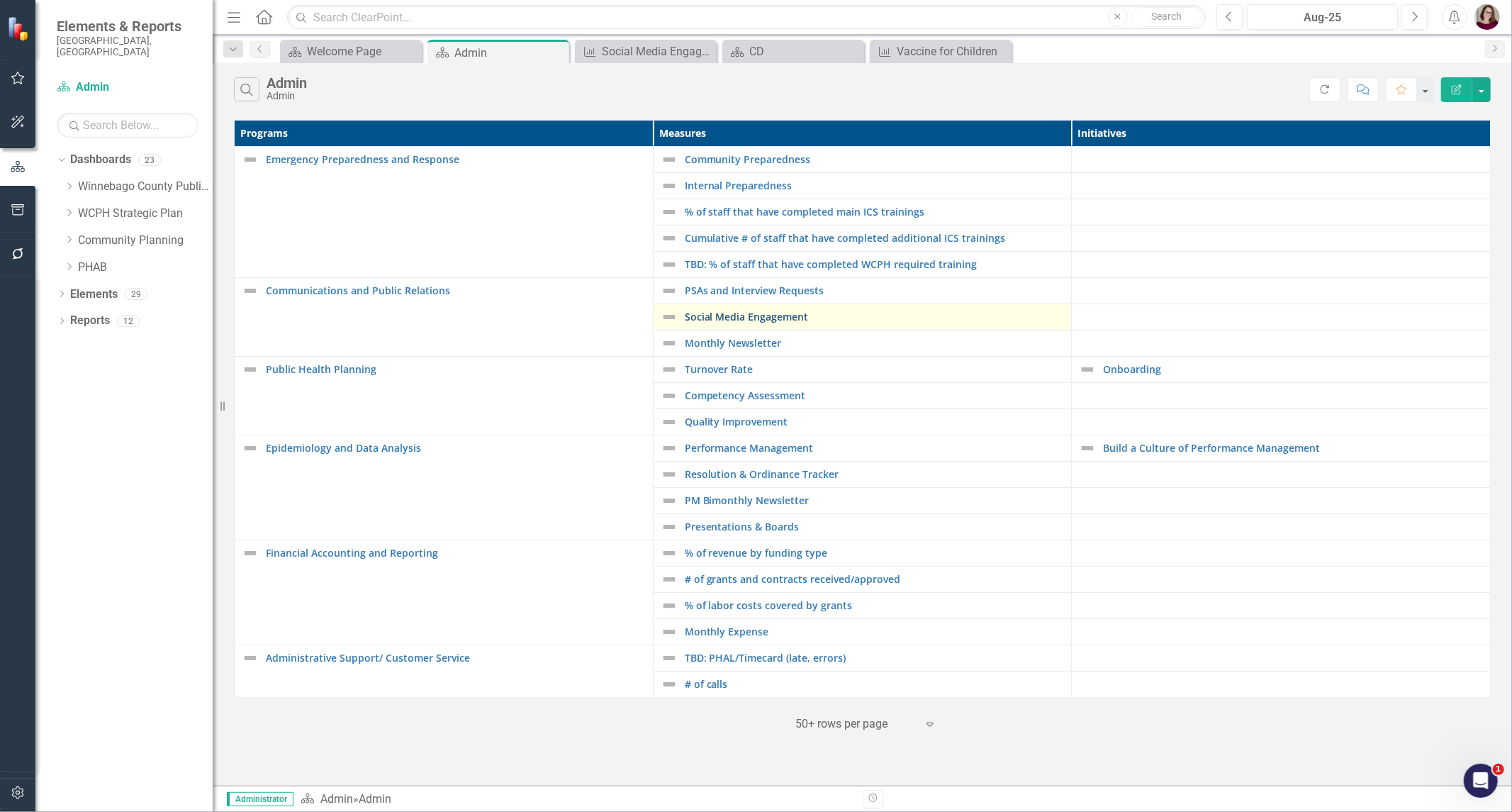
click at [756, 315] on link "Social Media Engagement" at bounding box center [874, 316] width 380 height 11
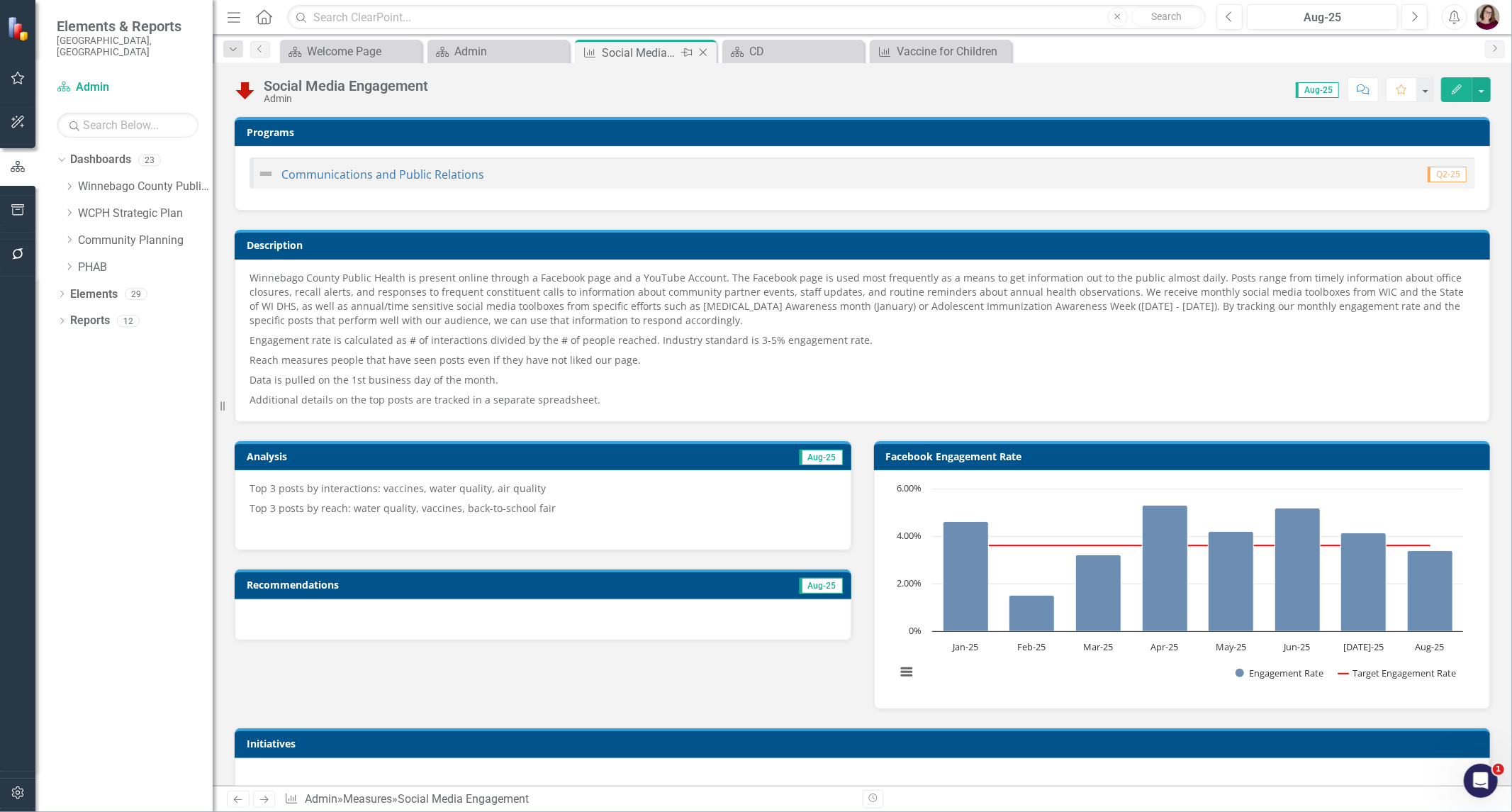
click at [703, 51] on icon at bounding box center [703, 53] width 8 height 8
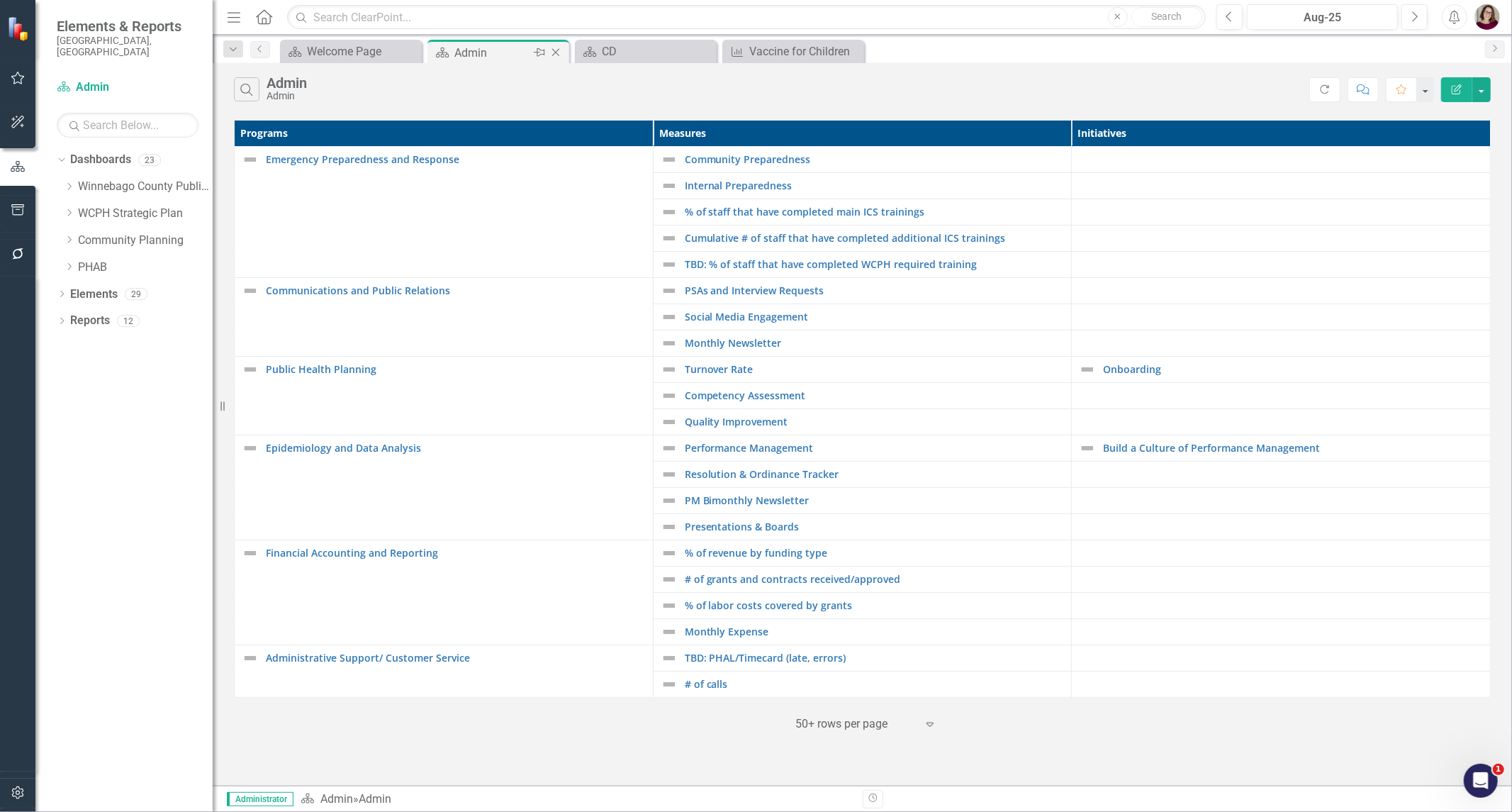
click at [500, 53] on div "Admin" at bounding box center [492, 53] width 76 height 18
click at [764, 338] on link "Monthly Newsletter" at bounding box center [874, 343] width 380 height 11
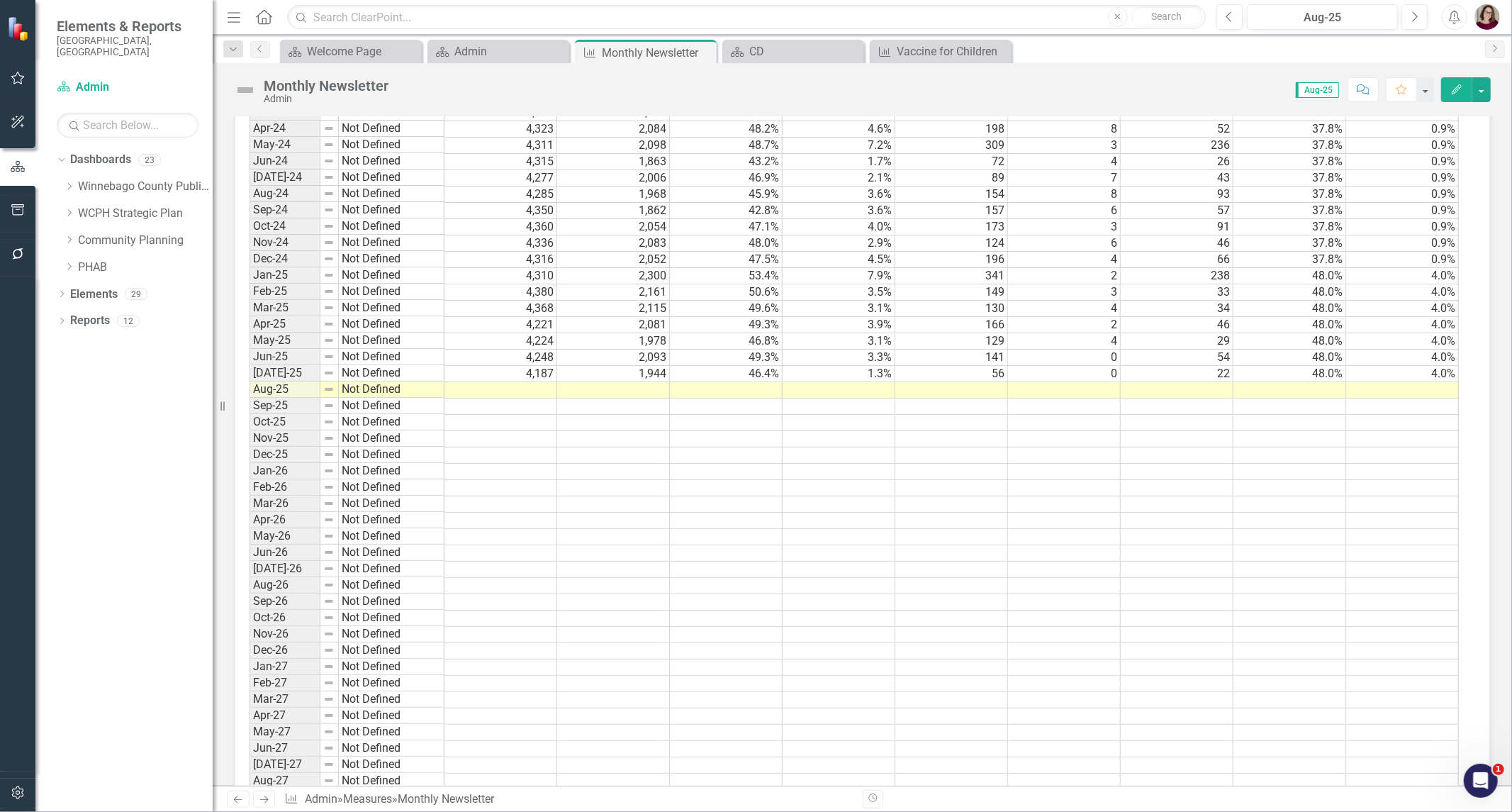
scroll to position [1679, 0]
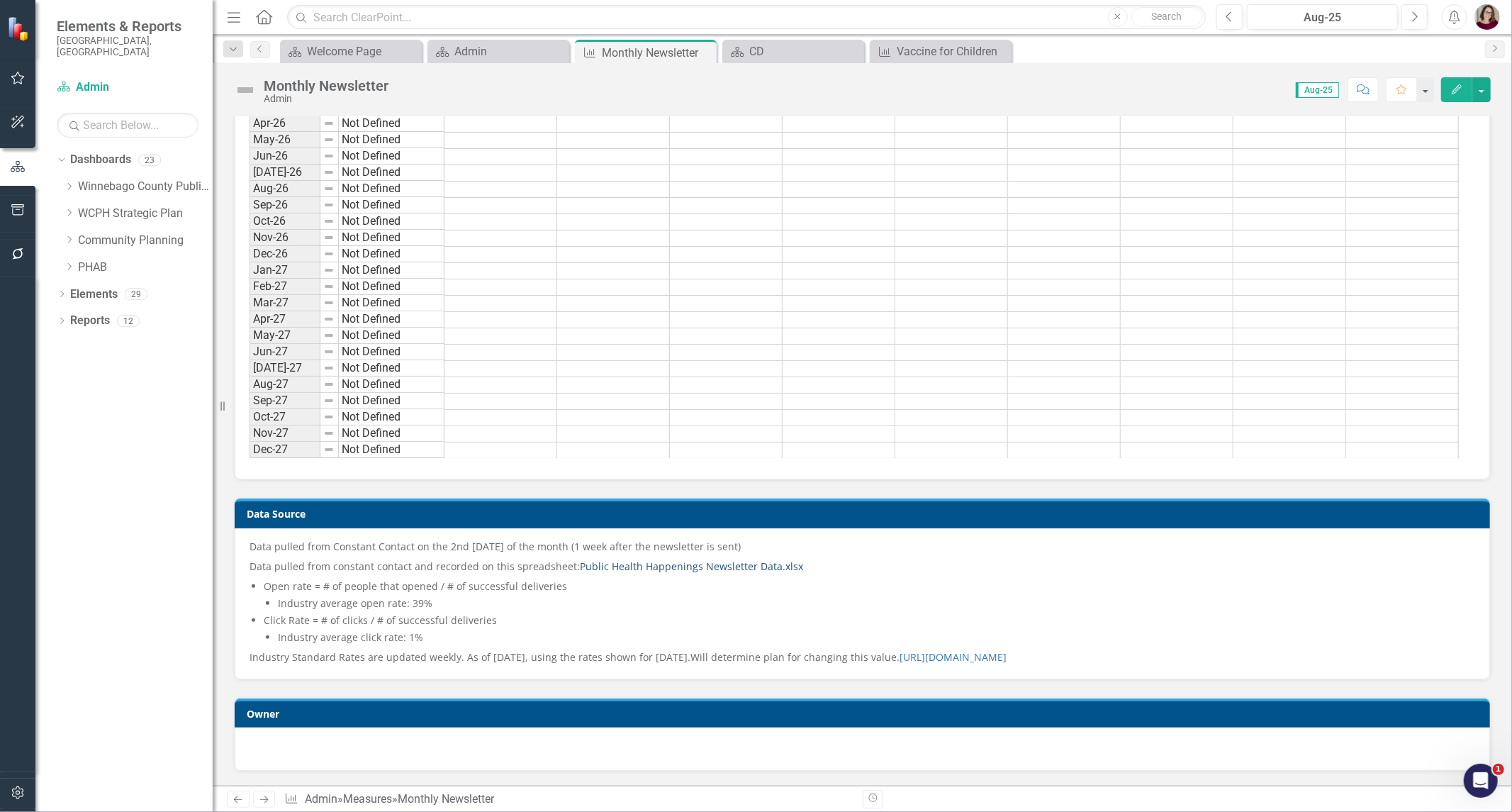
click at [638, 559] on link "Public Health Happenings Newsletter Data.xlsx" at bounding box center [691, 566] width 223 height 13
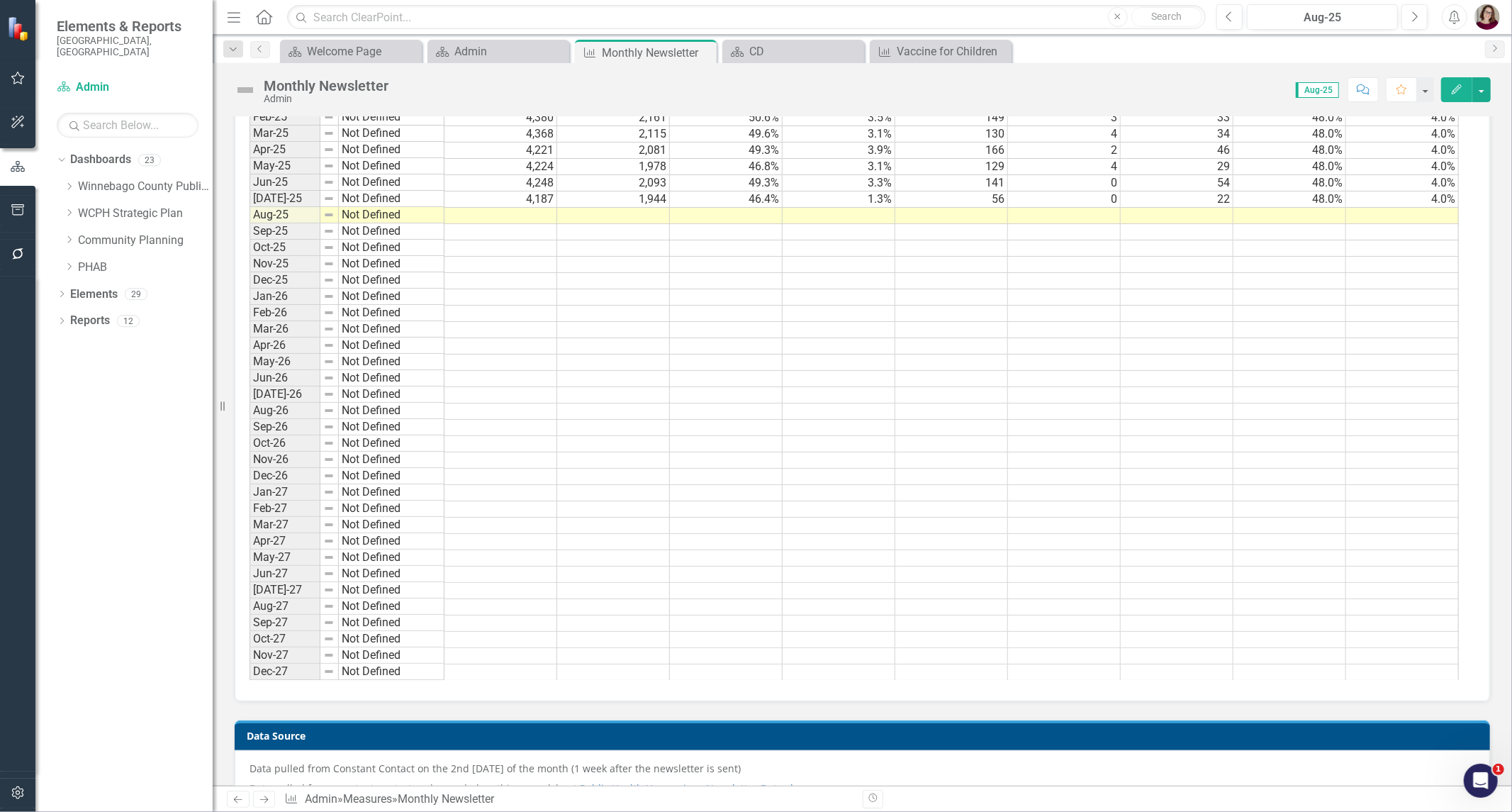
scroll to position [1206, 0]
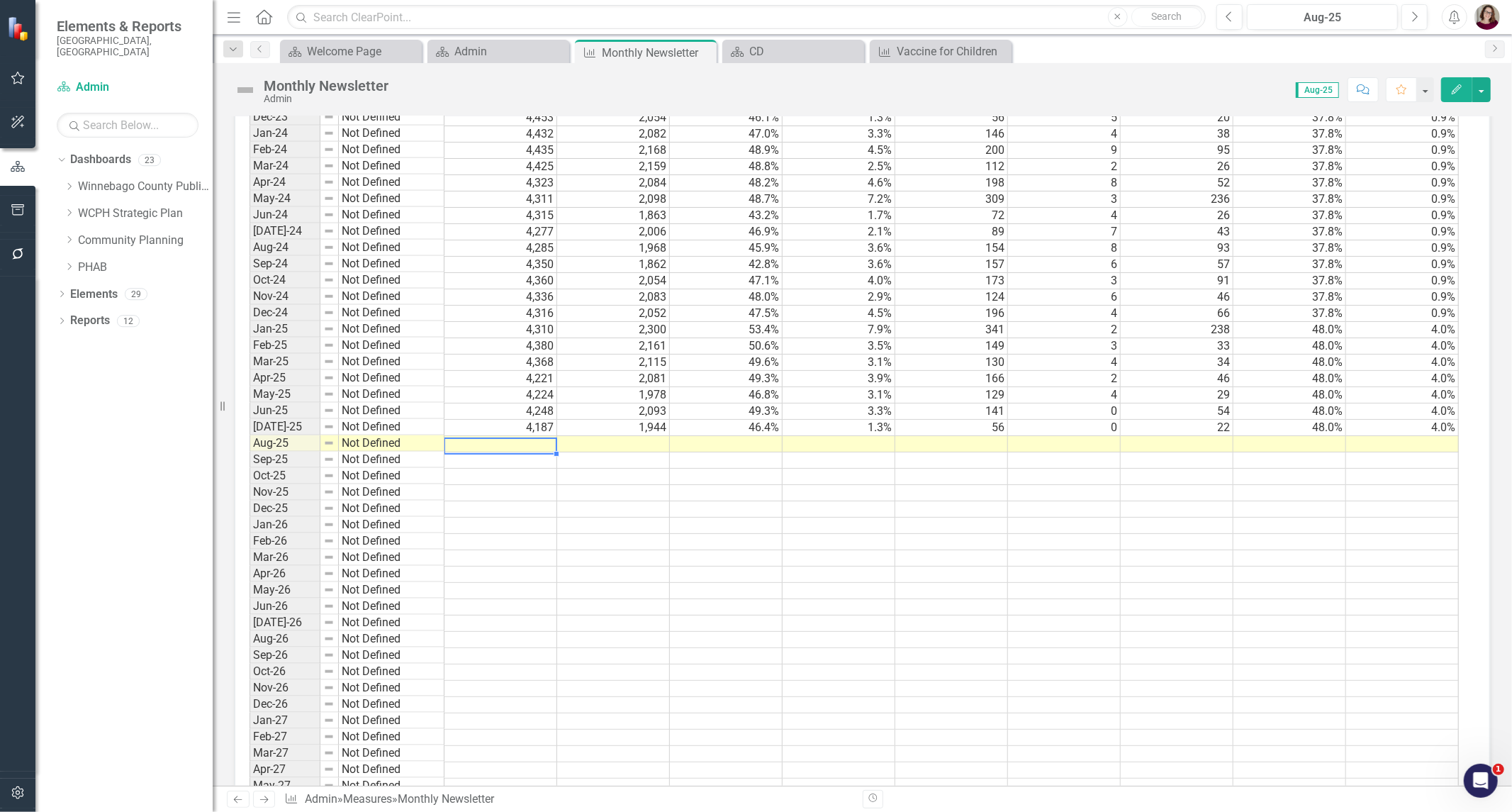
click at [533, 447] on td at bounding box center [500, 443] width 113 height 16
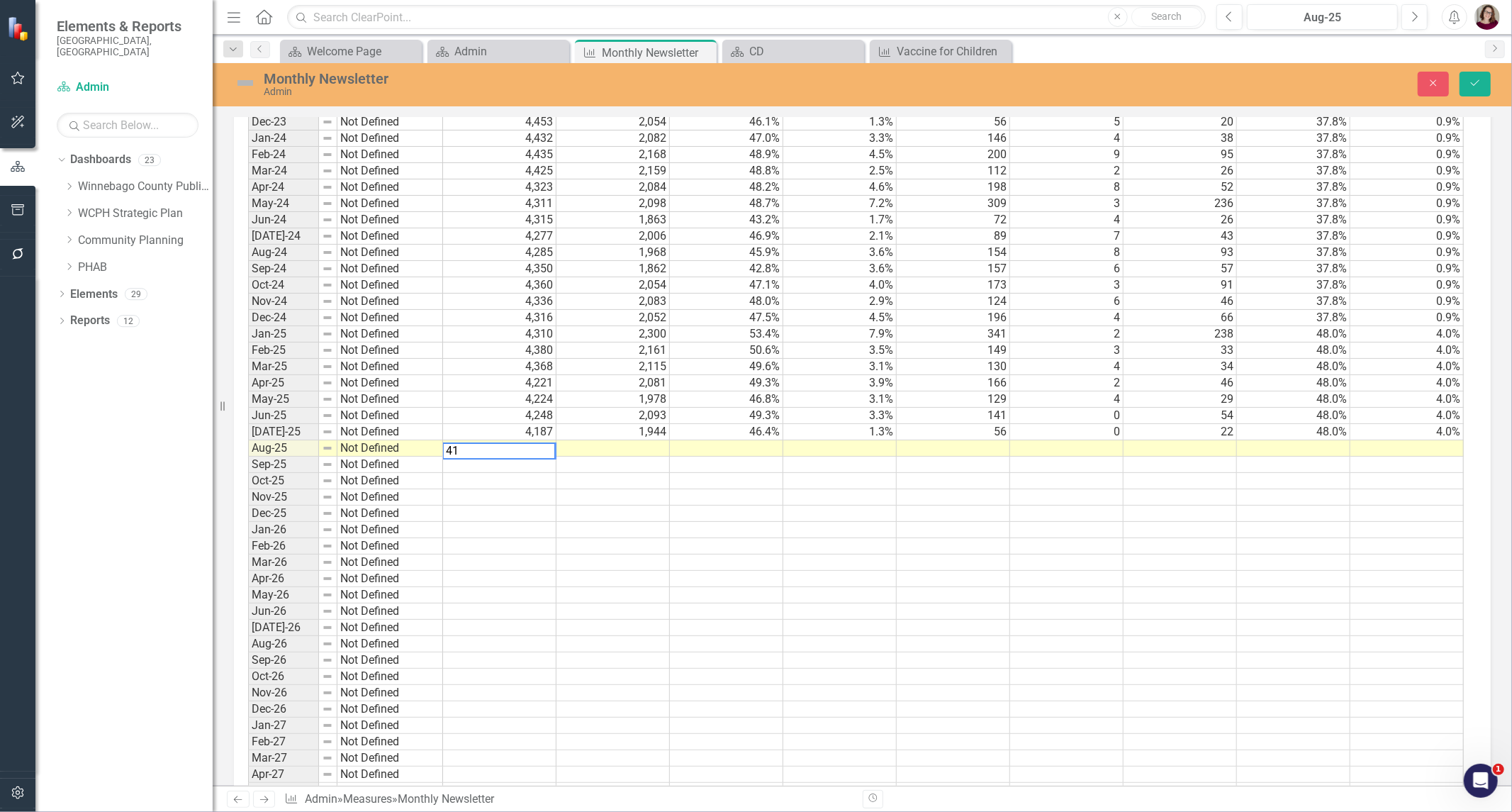
scroll to position [1208, 0]
type textarea "4191"
click at [248, 439] on div "Period Status # successful deliveries # opens Open Rate Click Rate # of clicks …" at bounding box center [248, 407] width 0 height 1007
type textarea "2050"
type textarea "48.9"
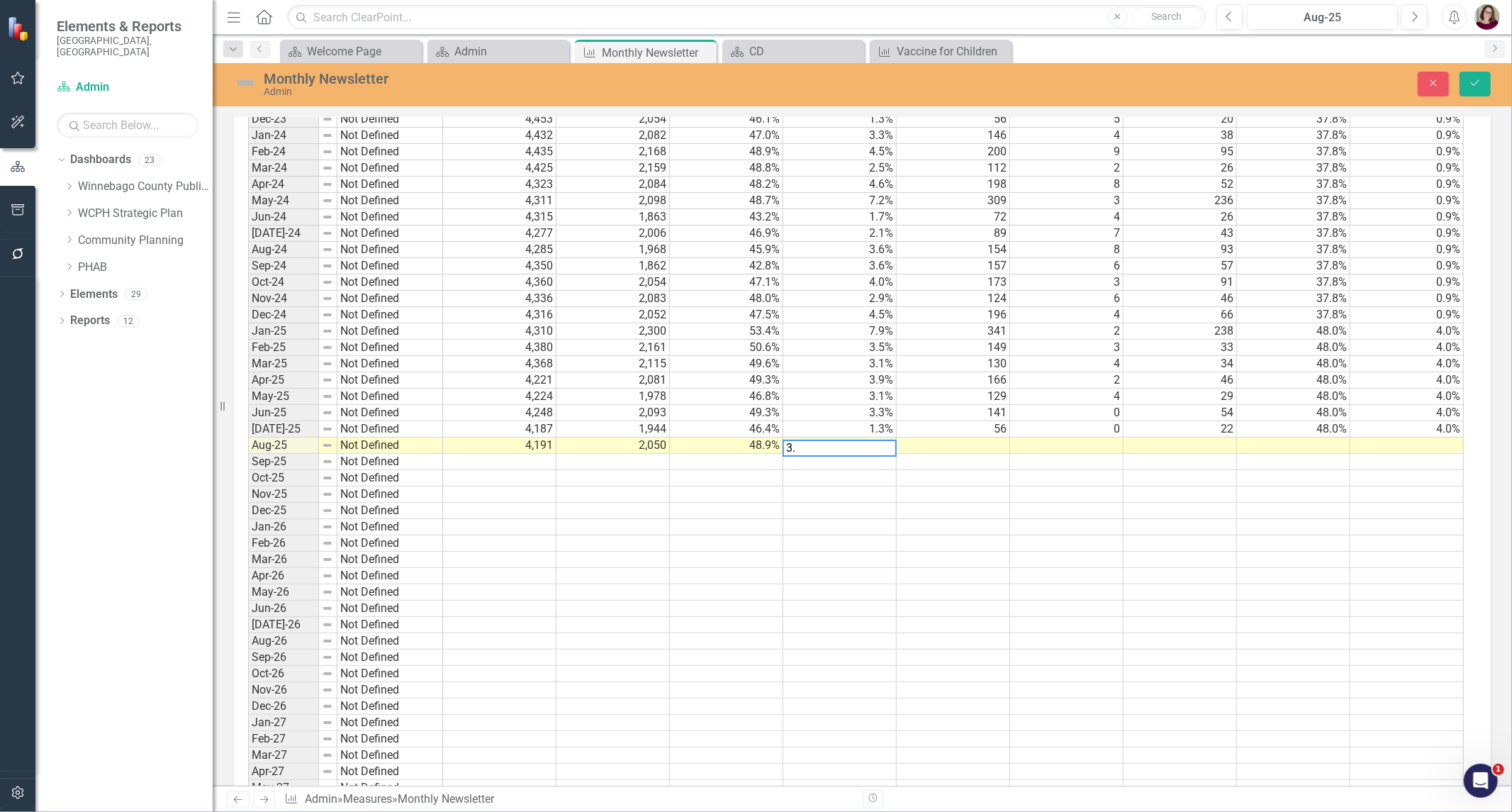
type textarea "3.2"
type textarea "136"
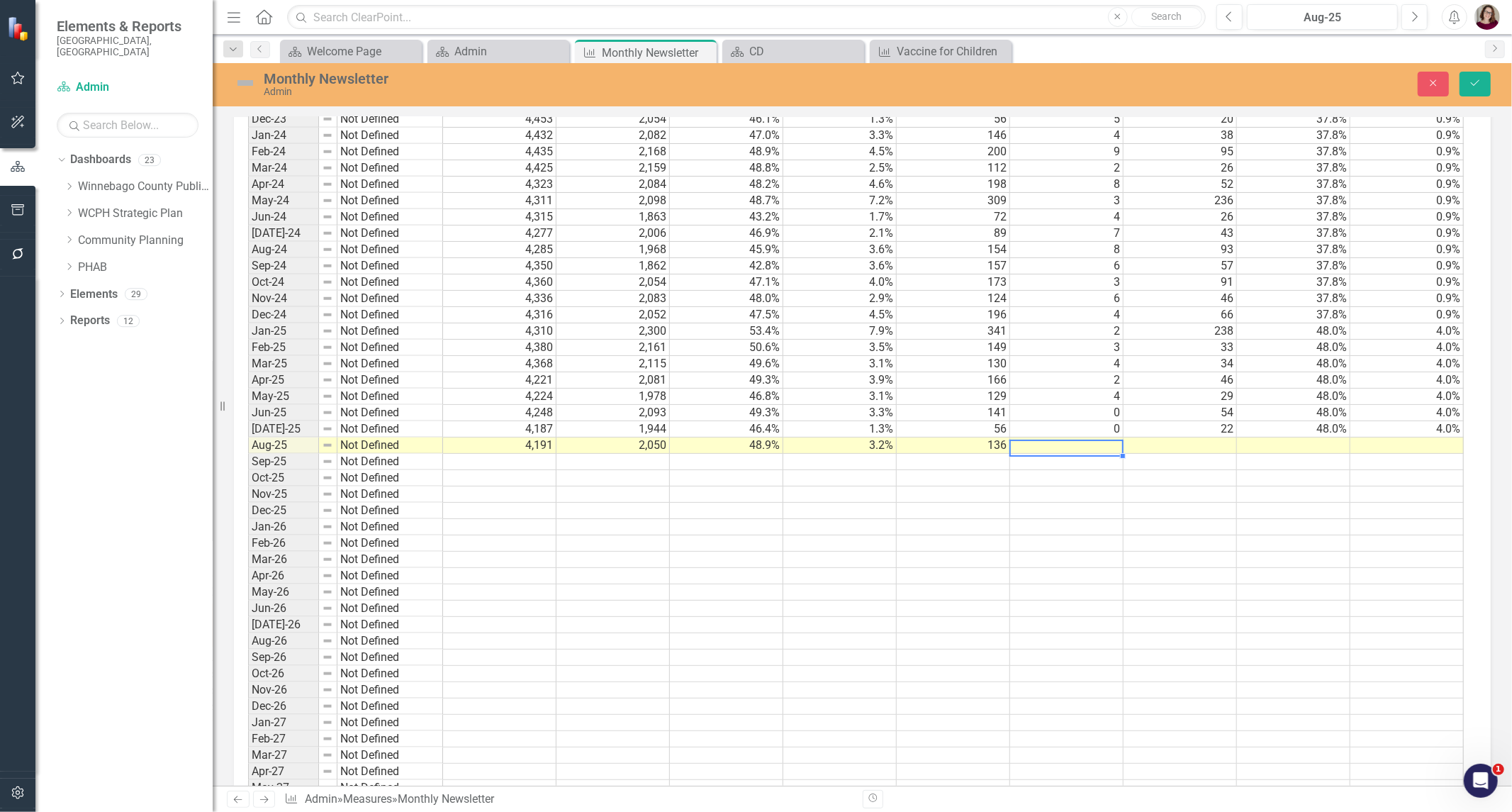
type textarea "3"
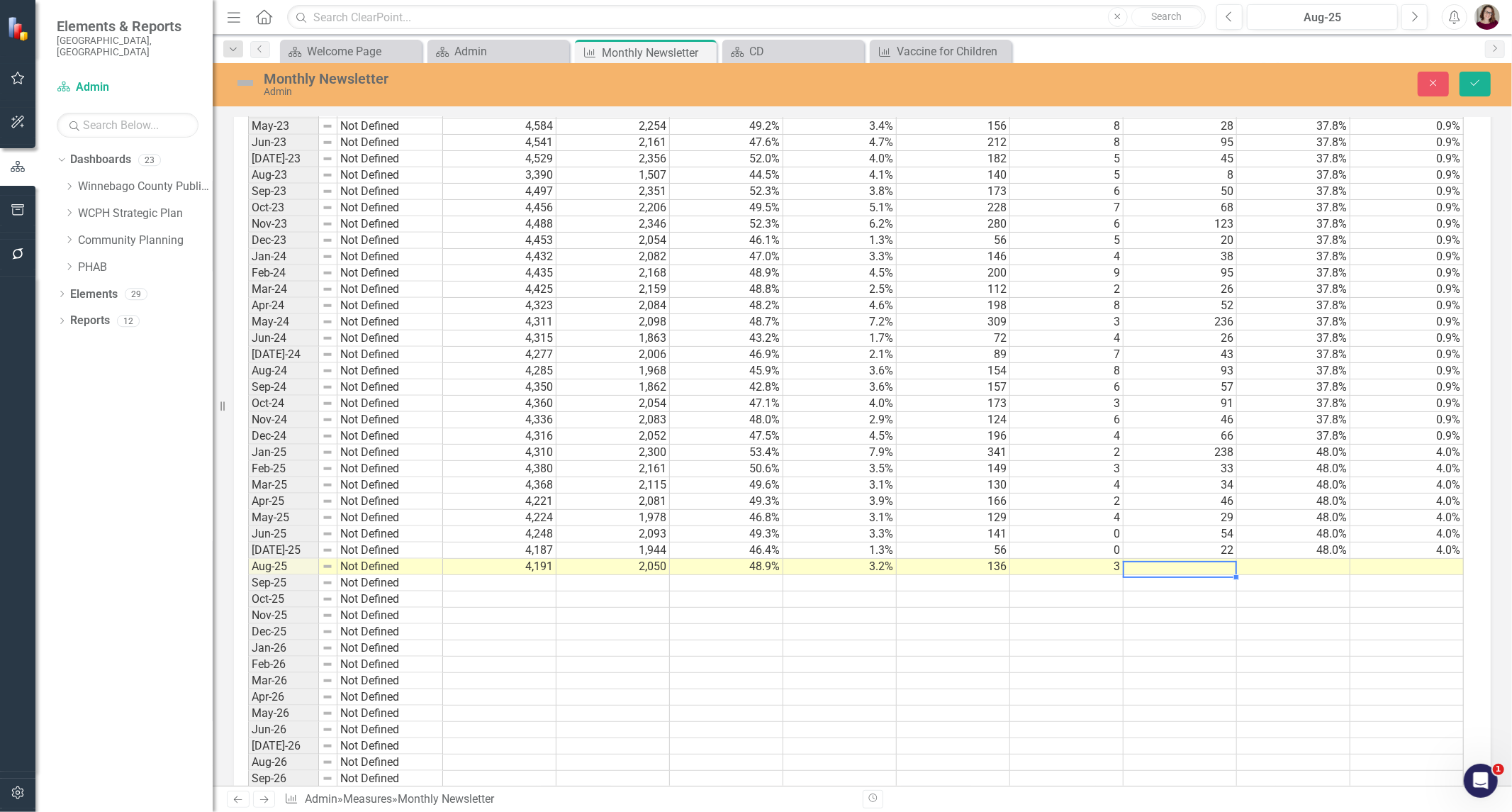
scroll to position [1130, 0]
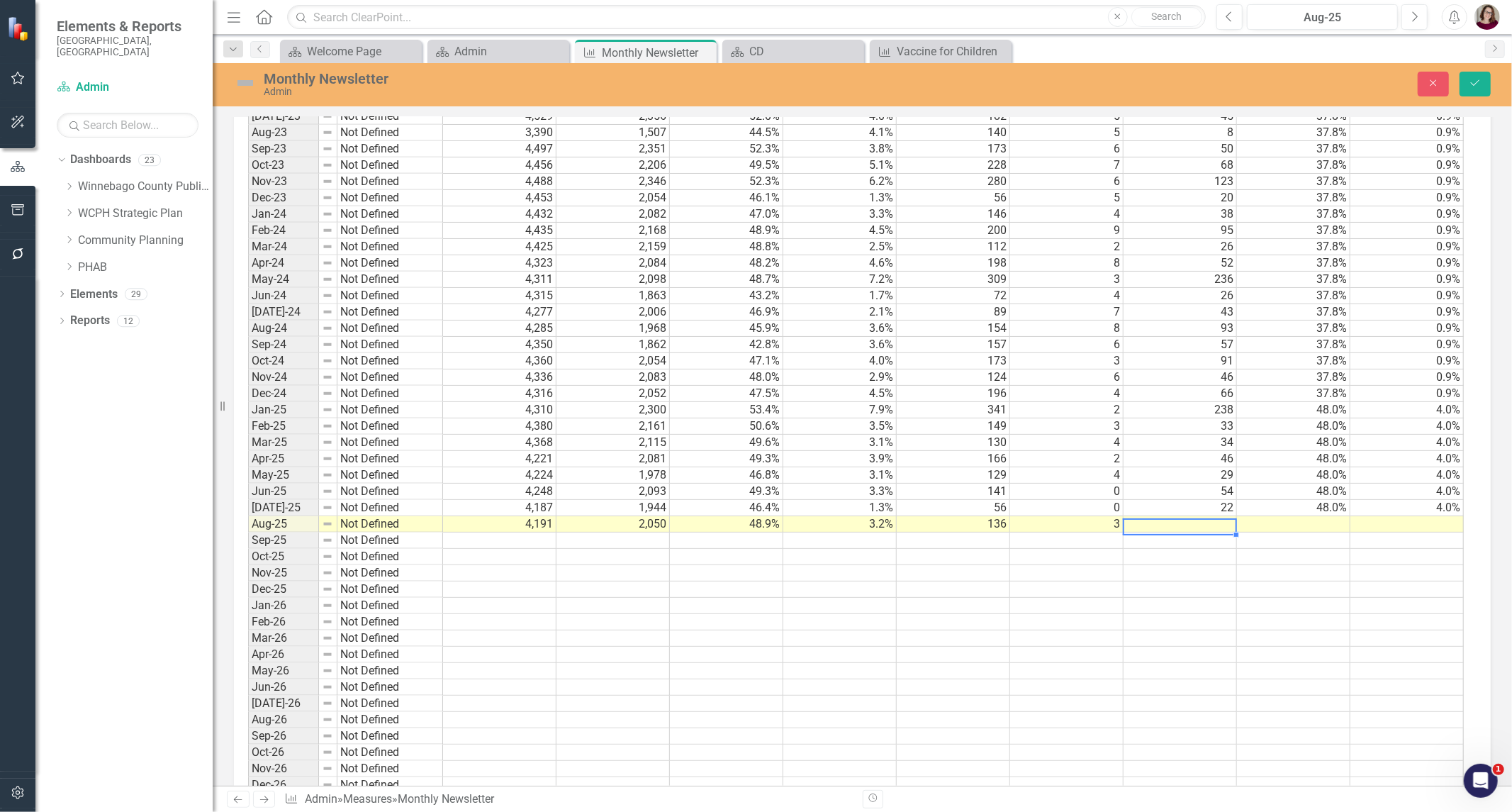
click at [1182, 528] on td at bounding box center [1180, 524] width 113 height 16
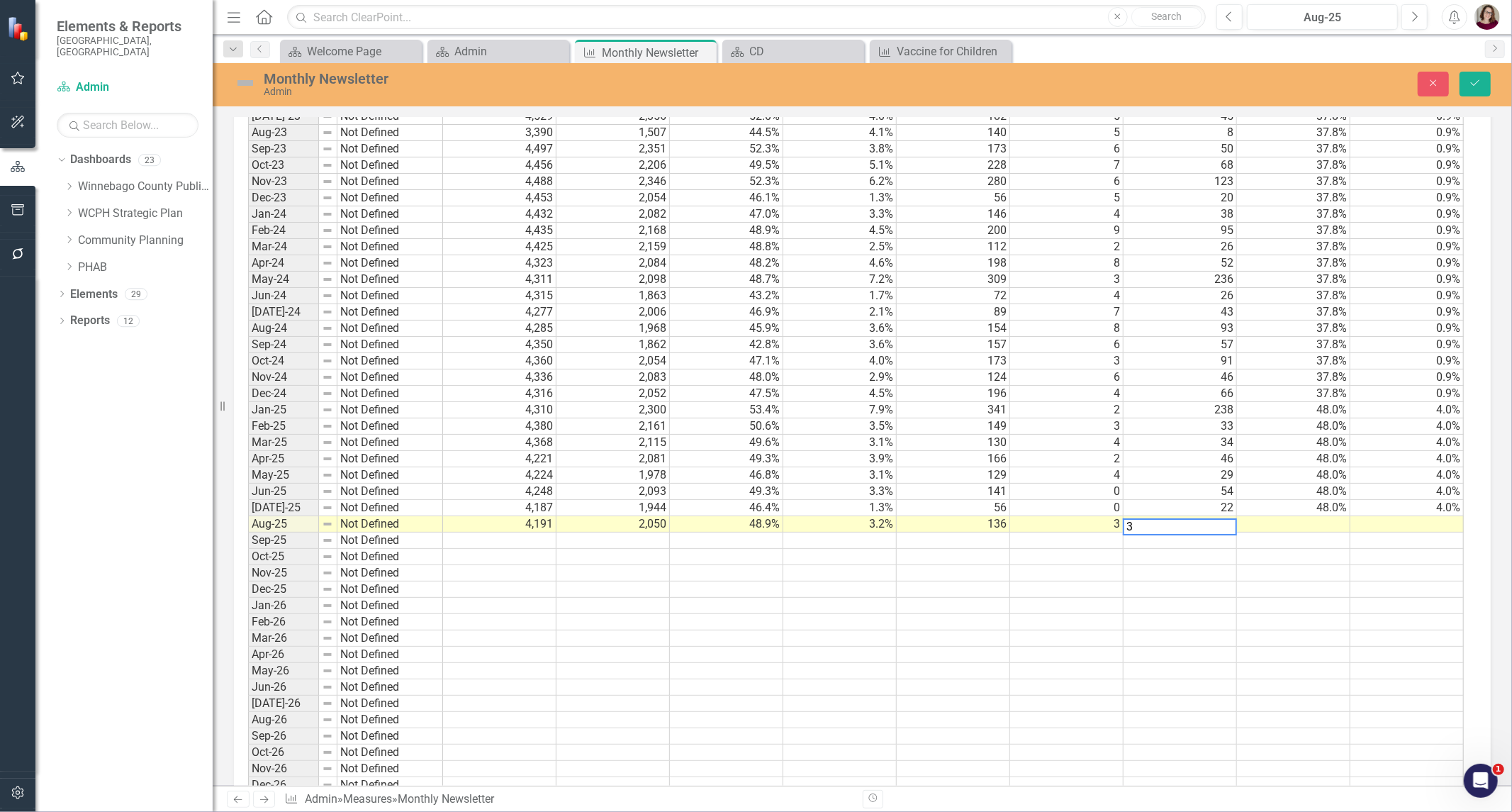
type textarea "34"
type textarea "48.0"
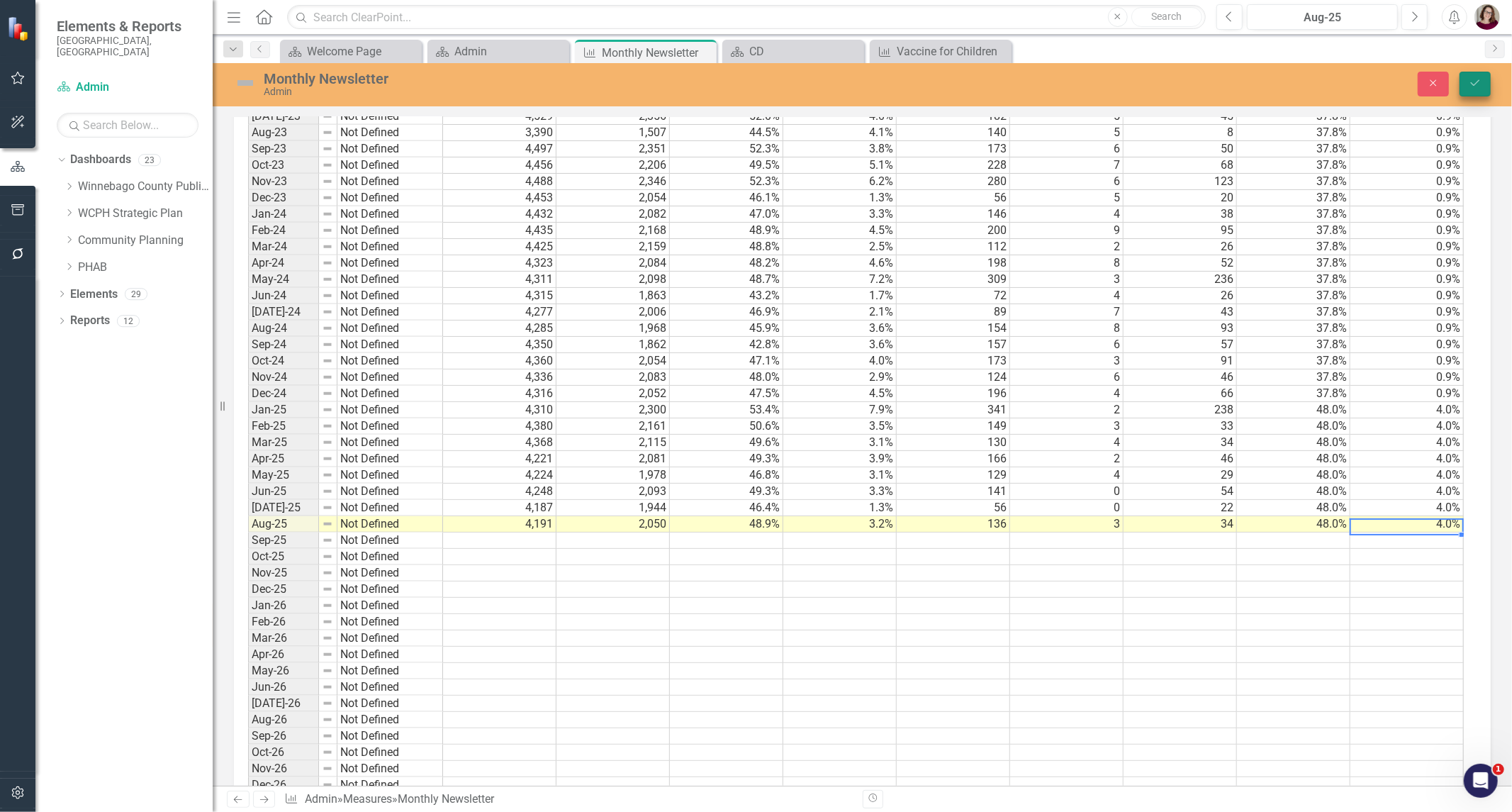
type textarea "4.0"
click at [1490, 77] on div "Close Save" at bounding box center [1241, 84] width 521 height 25
drag, startPoint x: 1486, startPoint y: 79, endPoint x: 1140, endPoint y: 213, distance: 371.0
click at [1485, 79] on button "Save" at bounding box center [1475, 84] width 32 height 25
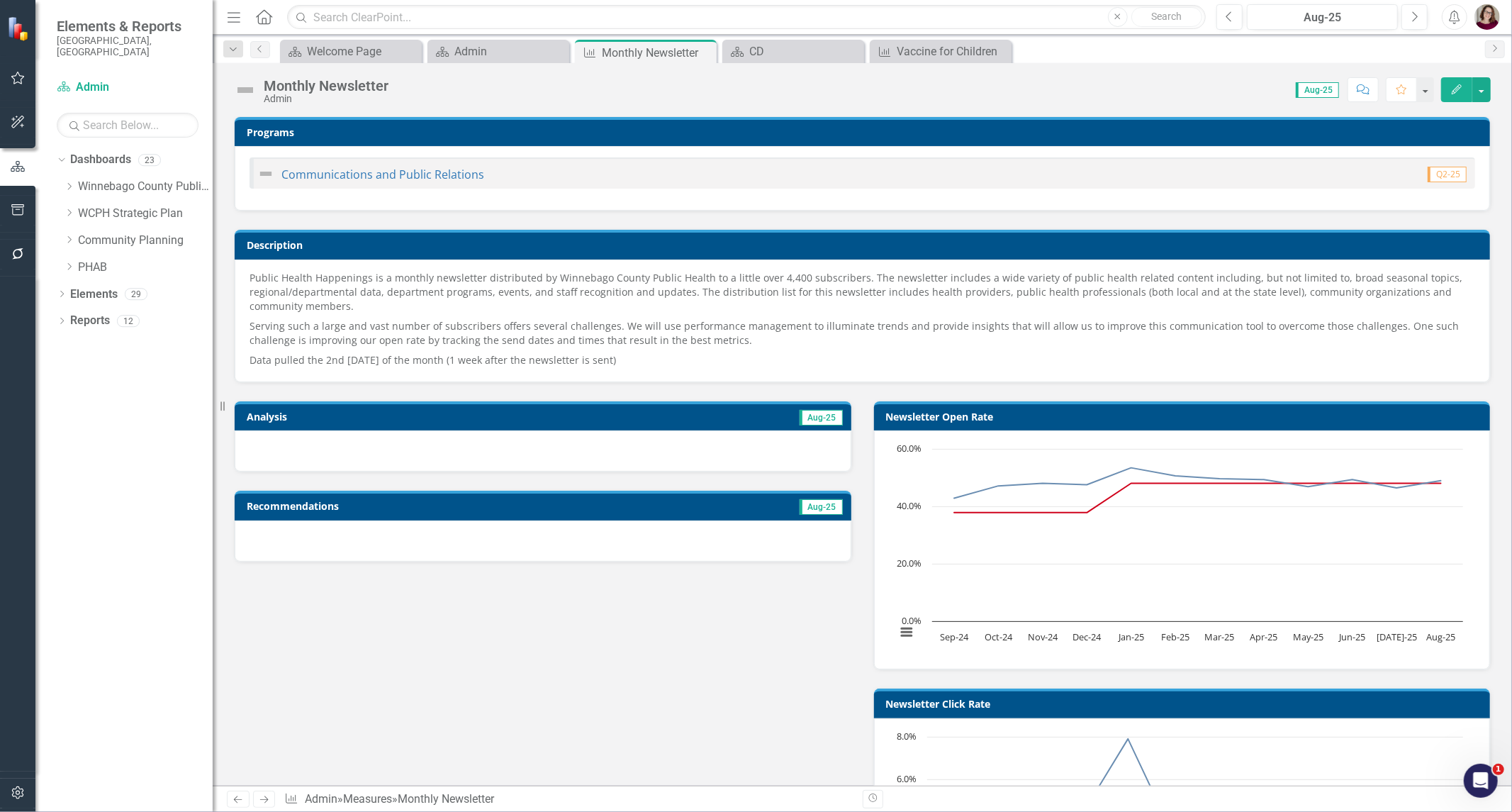
click at [745, 420] on td "Aug-25" at bounding box center [686, 418] width 313 height 21
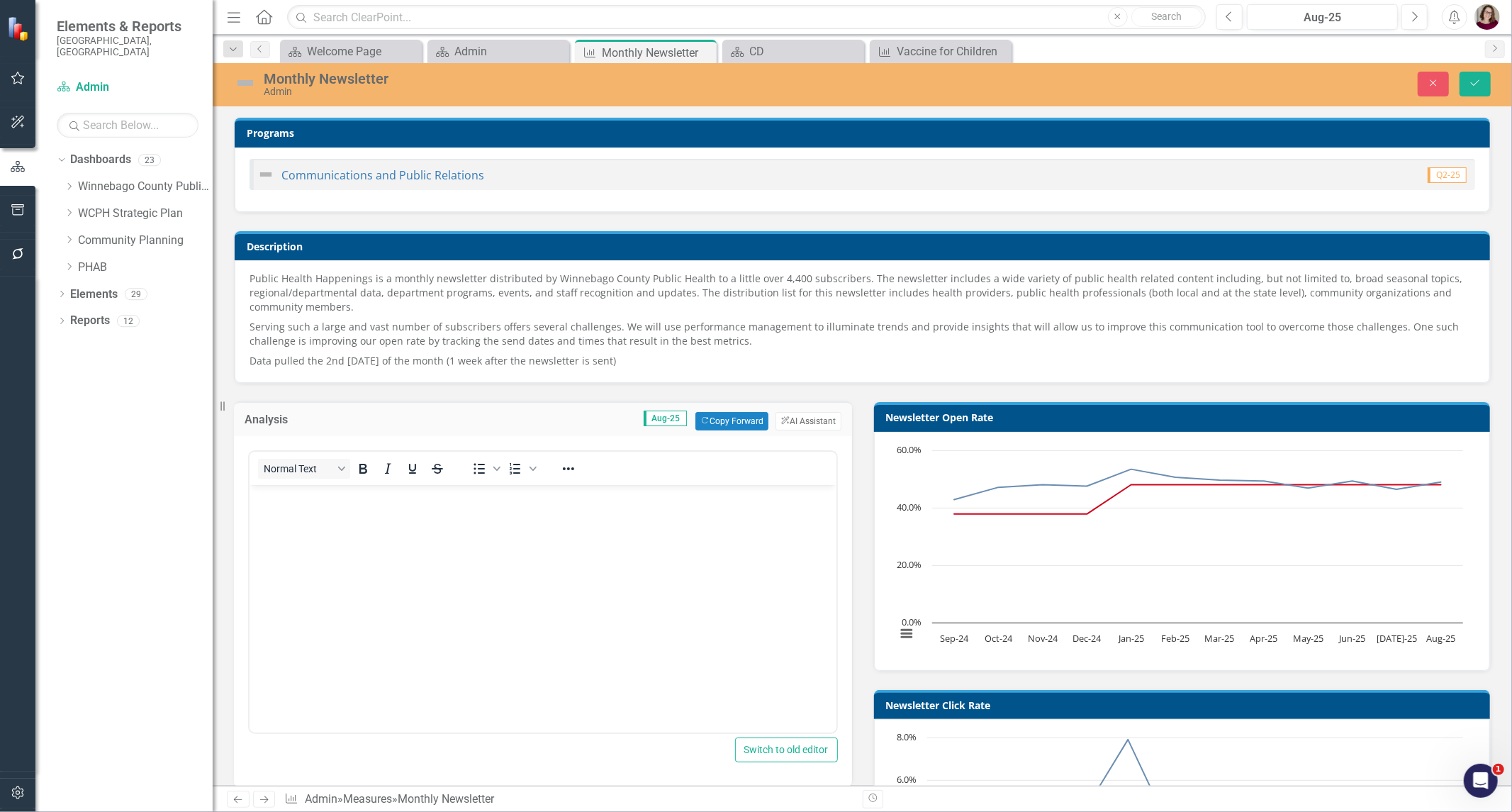
scroll to position [0, 0]
click at [745, 420] on button "Copy Forward Copy Forward" at bounding box center [731, 420] width 73 height 18
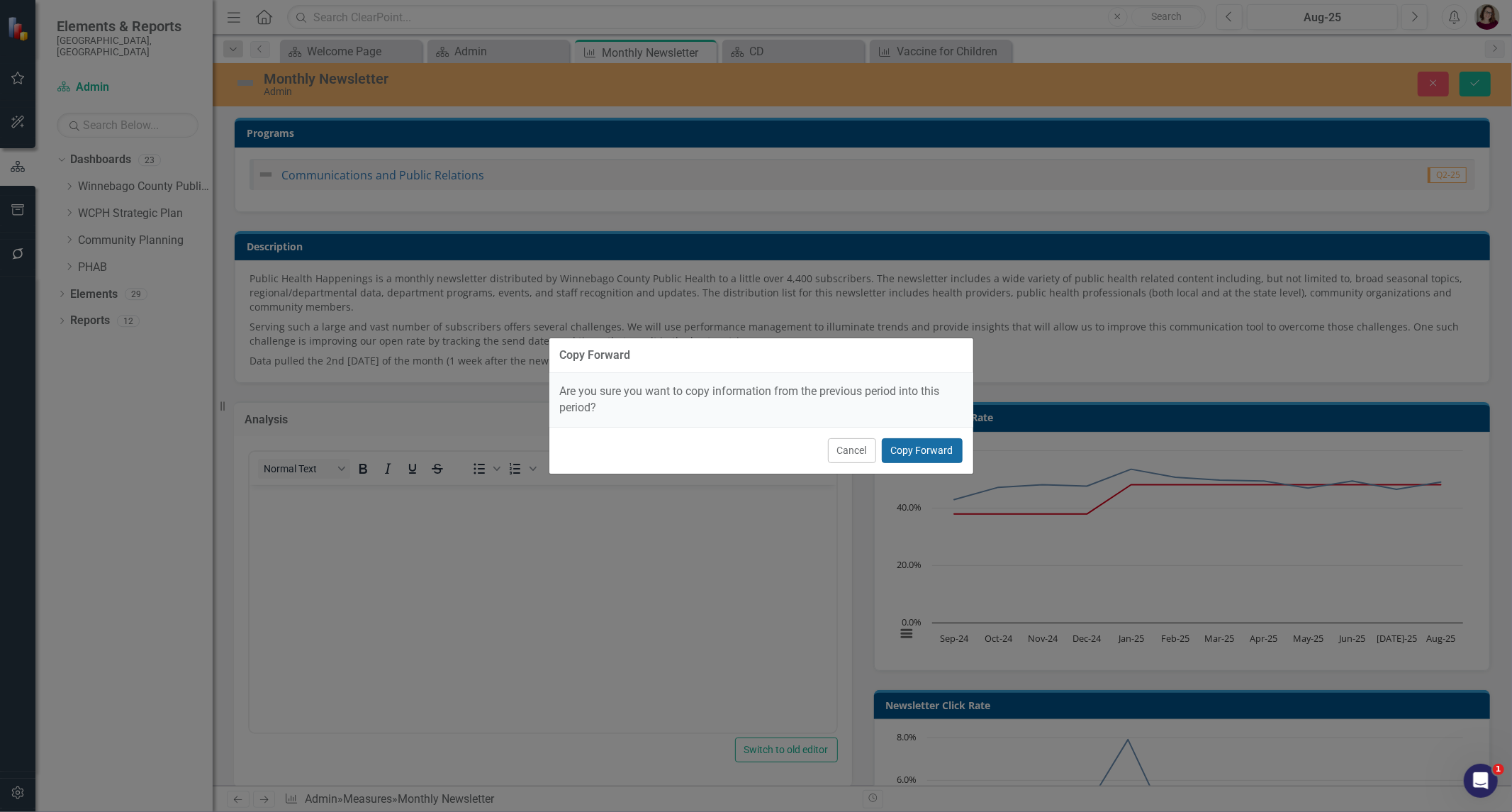
click at [955, 443] on button "Copy Forward" at bounding box center [922, 451] width 80 height 25
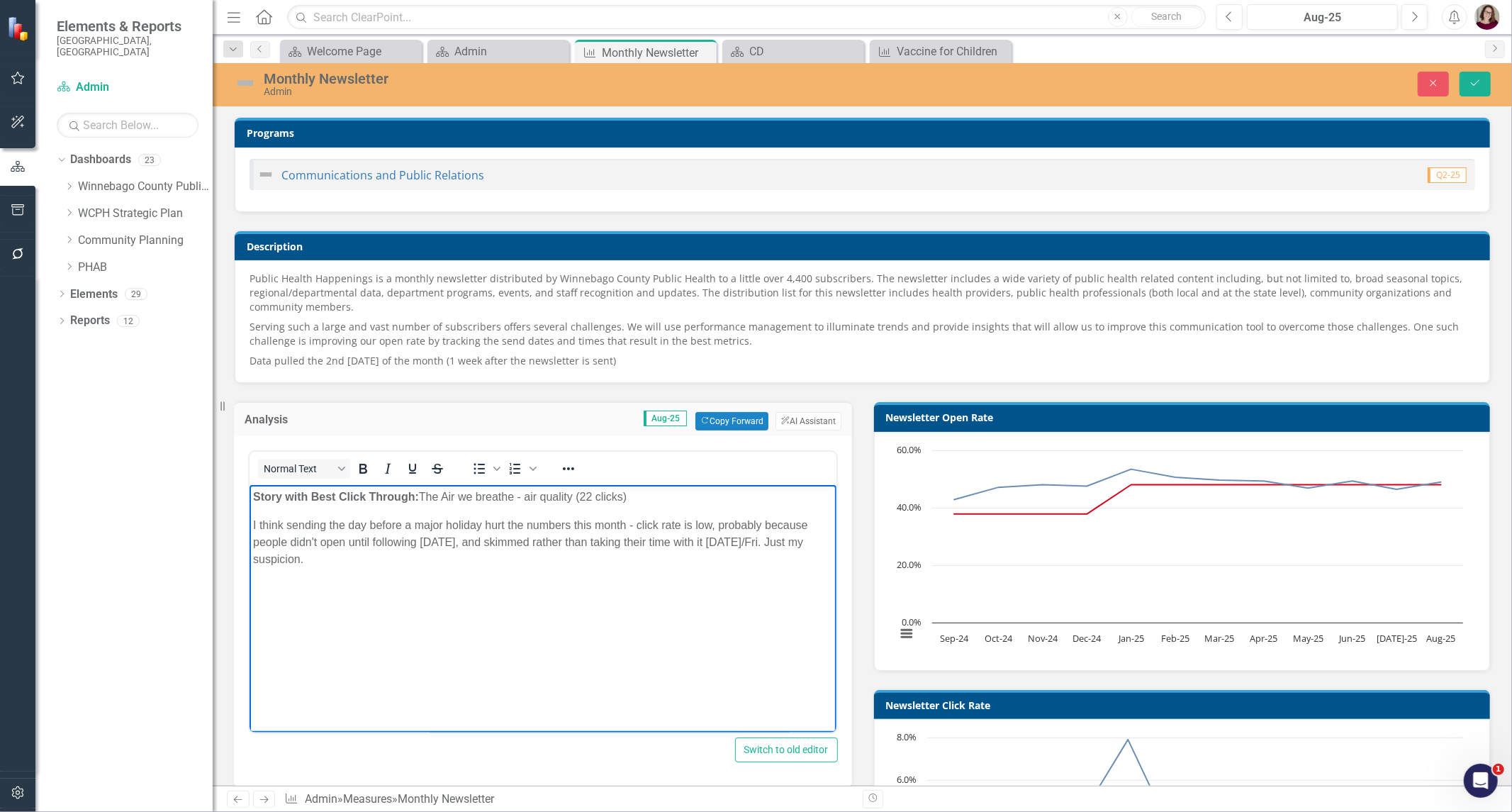
click at [637, 494] on p "Story with Best Click Through: The Air we breathe - air quality (22 clicks)" at bounding box center [543, 497] width 580 height 17
drag, startPoint x: 576, startPoint y: 493, endPoint x: 422, endPoint y: 500, distance: 154.2
click at [422, 500] on p "Story with Best Click Through: The Air we breathe - air quality (22 clicks)" at bounding box center [543, 497] width 580 height 17
drag, startPoint x: 254, startPoint y: 556, endPoint x: 476, endPoint y: 1006, distance: 501.8
click at [249, 523] on html "Story with Best Click Through: Back to School Immunizations (34 clicks) I think…" at bounding box center [542, 592] width 587 height 213
